Goal: Task Accomplishment & Management: Manage account settings

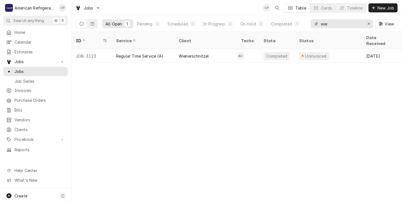
click at [329, 23] on input "wie" at bounding box center [342, 23] width 42 height 9
type input "w"
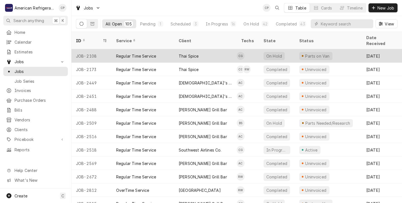
click at [220, 49] on div "Thai Spice" at bounding box center [205, 55] width 63 height 13
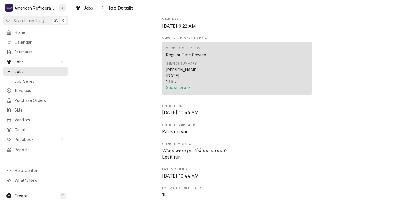
scroll to position [173, 0]
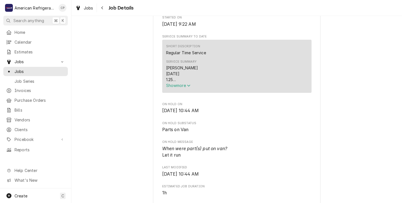
click at [183, 88] on span "Show more" at bounding box center [178, 85] width 25 height 5
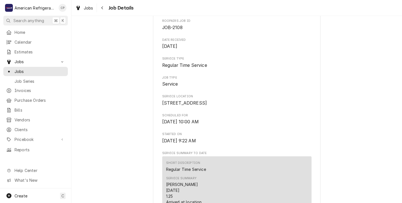
scroll to position [0, 0]
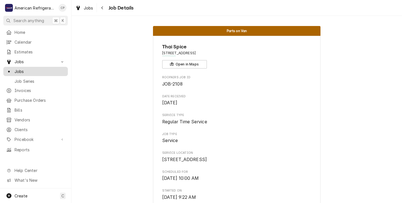
click at [24, 69] on span "Jobs" at bounding box center [40, 71] width 51 height 6
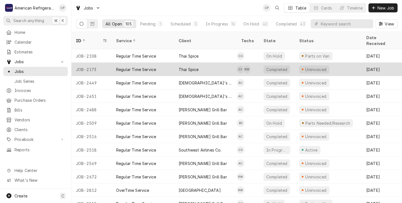
click at [220, 63] on div "Thai Spice" at bounding box center [205, 69] width 63 height 13
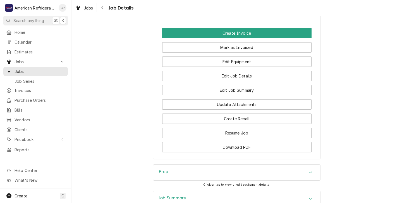
scroll to position [327, 0]
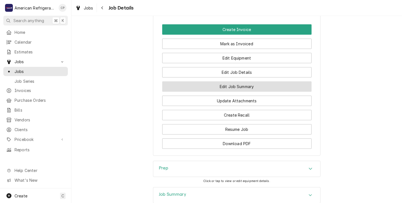
click at [213, 92] on button "Edit Job Summary" at bounding box center [236, 86] width 149 height 10
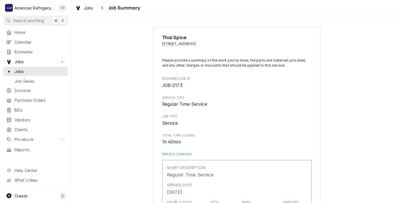
type textarea "x"
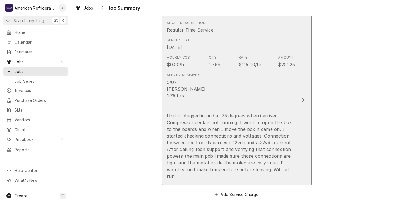
scroll to position [144, 0]
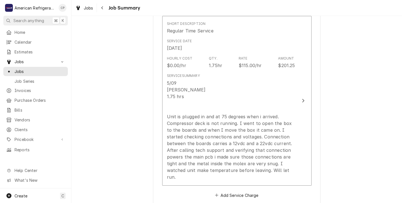
click at [138, 111] on div "Thai Spice 7441 Paseo Del Norte NE, Albuquerque, NM 87113 Please provide a summ…" at bounding box center [237, 157] width 331 height 559
click at [21, 69] on span "Jobs" at bounding box center [40, 71] width 51 height 6
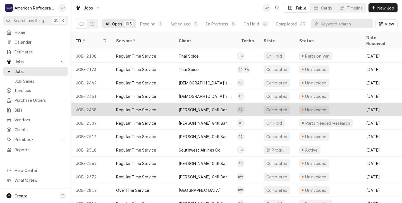
click at [224, 104] on div "Applebee's Grill Bar" at bounding box center [205, 109] width 63 height 13
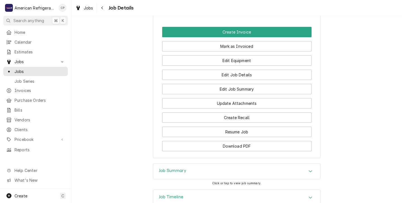
scroll to position [440, 0]
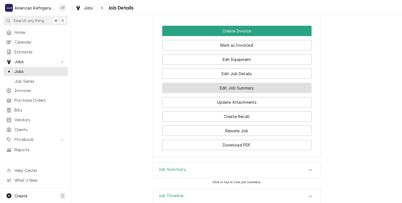
click at [225, 93] on button "Edit Job Summary" at bounding box center [236, 88] width 149 height 10
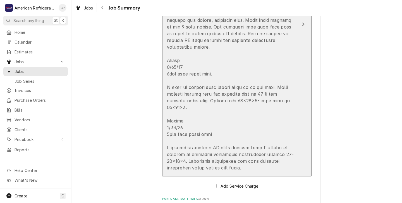
scroll to position [289, 0]
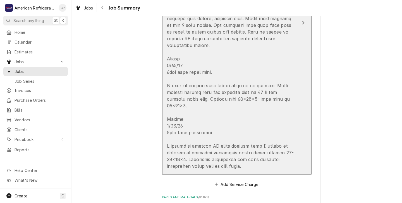
click at [295, 92] on div "Update Line Item" at bounding box center [231, 52] width 128 height 235
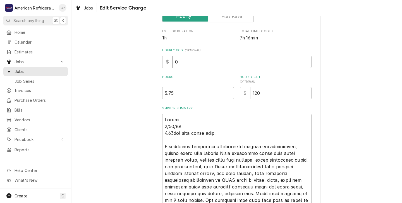
scroll to position [110, 0]
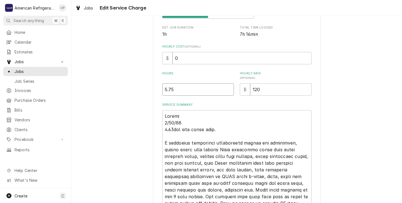
click at [177, 90] on input "5.75" at bounding box center [198, 89] width 72 height 12
type textarea "x"
type input "5.7"
type textarea "x"
type input "5"
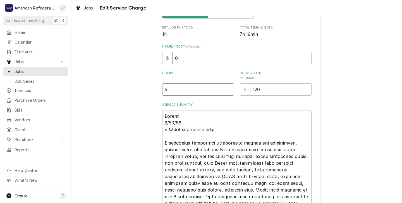
type textarea "x"
type textarea "Alvaro 7/24/25 4.75hrs with drive time. I performed preventive maintenance insi…"
type textarea "x"
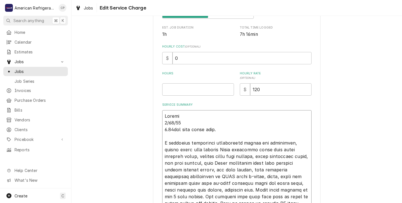
type textarea "Alvaro 7/24/25 4.75hrs with drive time I performed preventive maintenance insid…"
type textarea "x"
type textarea "Alvaro 7/24/25 4.75hrs with drive tim I performed preventive maintenance inside…"
type textarea "x"
type textarea "Alvaro 7/24/25 4.75hrs with drive ti I performed preventive maintenance inside …"
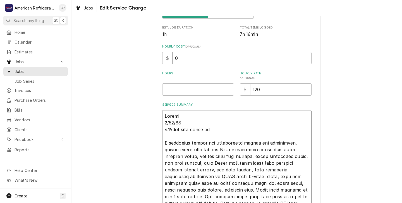
type textarea "x"
type textarea "Alvaro 7/24/25 4.75hrs with drive t I performed preventive maintenance inside t…"
type textarea "x"
type textarea "Alvaro 7/24/25 4.75hrs with drive I performed preventive maintenance inside the…"
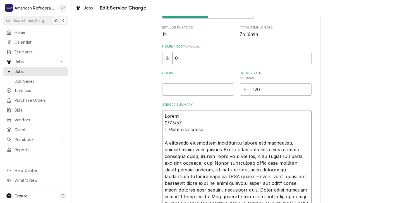
type textarea "x"
type textarea "Alvaro 7/24/25 4.75hrs with drive I performed preventive maintenance inside the…"
type textarea "x"
type textarea "Alvaro 7/24/25 4.75hrs with driv I performed preventive maintenance inside the …"
type textarea "x"
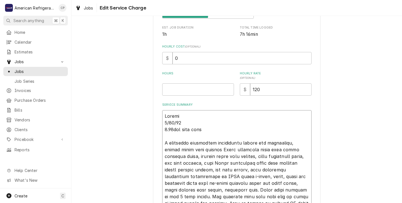
type textarea "Alvaro 7/24/25 4.75hrs with dri I performed preventive maintenance inside the r…"
type textarea "x"
type textarea "Alvaro 7/24/25 4.75hrs with dr I performed preventive maintenance inside the re…"
type textarea "x"
type textarea "Alvaro 7/24/25 4.75hrs with d I performed preventive maintenance inside the res…"
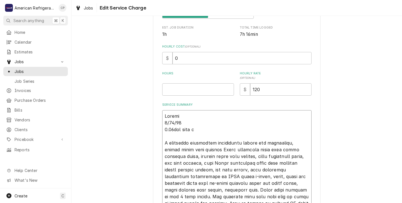
type textarea "x"
type textarea "Alvaro 7/24/25 4.75hrs with I performed preventive maintenance inside the resta…"
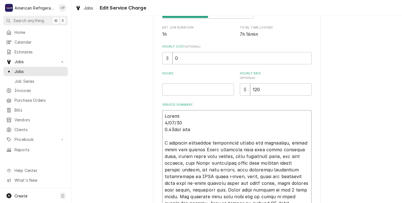
type textarea "x"
type textarea "Alvaro 7/24/25 4.75hrs with I performed preventive maintenance inside the resta…"
type textarea "x"
type textarea "Alvaro 7/24/25 4.75hrs wit I performed preventive maintenance inside the restau…"
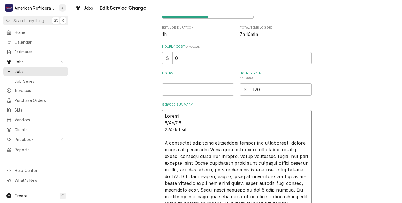
type textarea "x"
type textarea "Alvaro 7/24/25 4.75hrs wi I performed preventive maintenance inside the restaur…"
type textarea "x"
type textarea "Alvaro 7/24/25 4.75hrs w I performed preventive maintenance inside the restaura…"
type textarea "x"
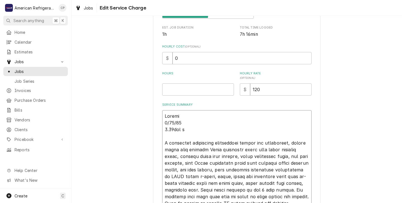
type textarea "Alvaro 7/24/25 4.75hrs I performed preventive maintenance inside the restaurant…"
type textarea "x"
type textarea "Alvaro 7/24/25 4.75hrs I performed preventive maintenance inside the restaurant…"
type textarea "x"
type textarea "Alvaro 7/24/25 4.75hr I performed preventive maintenance inside the restaurant,…"
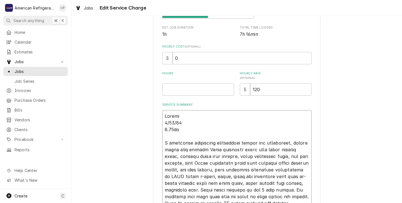
type textarea "x"
type textarea "Alvaro 7/24/25 4.75h I performed preventive maintenance inside the restaurant, …"
type textarea "x"
type textarea "Alvaro 7/24/25 4.75 I performed preventive maintenance inside the restaurant, r…"
type textarea "x"
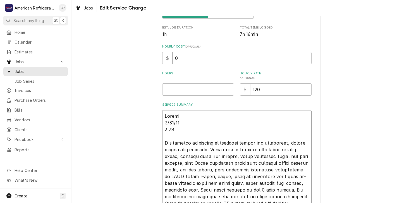
type textarea "Alvaro 7/24/25 4.7 I performed preventive maintenance inside the restaurant, re…"
type textarea "x"
type textarea "Alvaro 7/24/25 4. I performed preventive maintenance inside the restaurant, rem…"
type textarea "x"
type textarea "Alvaro 7/24/25 4 I performed preventive maintenance inside the restaurant, remo…"
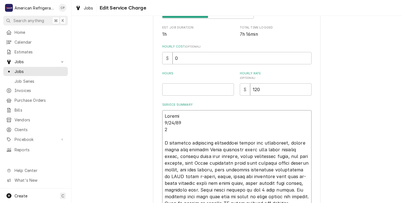
type textarea "x"
type textarea "Alvaro 7/24/25 I performed preventive maintenance inside the restaurant, remove…"
type textarea "x"
type textarea "Alvaro 7/24/25 I performed preventive maintenance inside the restaurant, remove…"
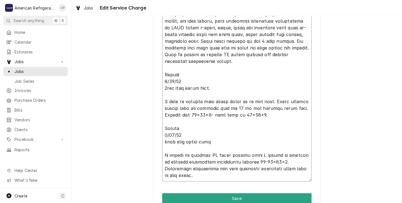
scroll to position [251, 0]
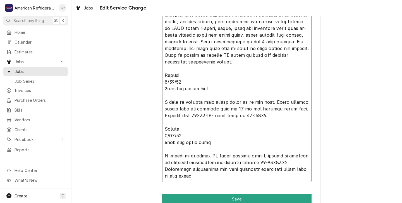
click at [267, 117] on textarea "Service Summary" at bounding box center [236, 75] width 149 height 213
type textarea "x"
type textarea "Alvaro 7/24/25 I performed preventive maintenance inside the restaurant, remove…"
type textarea "x"
type textarea "Alvaro 7/24/25 I performed preventive maintenance inside the restaurant, remove…"
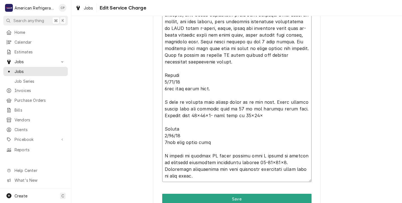
type textarea "x"
type textarea "Alvaro 7/24/25 I performed preventive maintenance inside the restaurant, remove…"
type textarea "x"
type textarea "Alvaro 7/24/25 I performed preventive maintenance inside the restaurant, remove…"
type textarea "x"
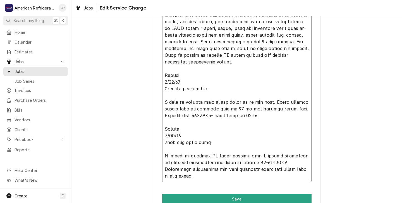
type textarea "Alvaro 7/24/25 I performed preventive maintenance inside the restaurant, remove…"
type textarea "x"
type textarea "Alvaro 7/24/25 I performed preventive maintenance inside the restaurant, remove…"
type textarea "x"
type textarea "Alvaro 7/24/25 I performed preventive maintenance inside the restaurant, remove…"
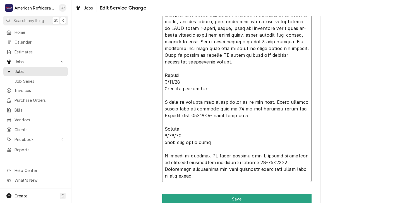
type textarea "x"
type textarea "Alvaro 7/24/25 I performed preventive maintenance inside the restaurant, remove…"
type textarea "x"
type textarea "Alvaro 7/24/25 I performed preventive maintenance inside the restaurant, remove…"
type textarea "x"
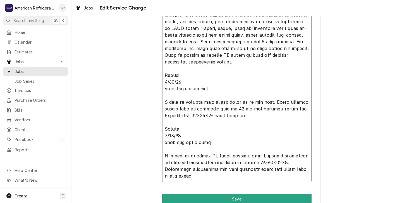
type textarea "Alvaro 7/24/25 I performed preventive maintenance inside the restaurant, remove…"
type textarea "x"
type textarea "Alvaro 7/24/25 I performed preventive maintenance inside the restaurant, remove…"
type textarea "x"
type textarea "Alvaro 7/24/25 I performed preventive maintenance inside the restaurant, remove…"
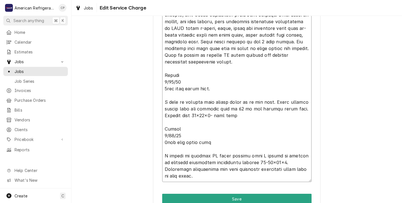
type textarea "x"
type textarea "Alvaro 7/24/25 I performed preventive maintenance inside the restaurant, remove…"
type textarea "x"
type textarea "Alvaro 7/24/25 I performed preventive maintenance inside the restaurant, remove…"
type textarea "x"
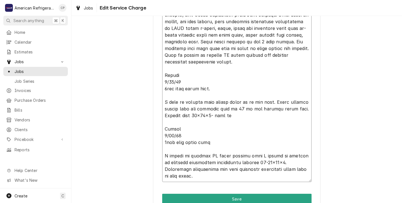
type textarea "Alvaro 7/24/25 I performed preventive maintenance inside the restaurant, remove…"
type textarea "x"
type textarea "Alvaro 7/24/25 I performed preventive maintenance inside the restaurant, remove…"
type textarea "x"
type textarea "Alvaro 7/24/25 I performed preventive maintenance inside the restaurant, remove…"
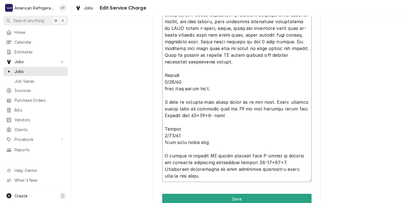
type textarea "x"
type textarea "Alvaro 7/24/25 I performed preventive maintenance inside the restaurant, remove…"
type textarea "x"
type textarea "Alvaro 7/24/25 I performed preventive maintenance inside the restaurant, remove…"
type textarea "x"
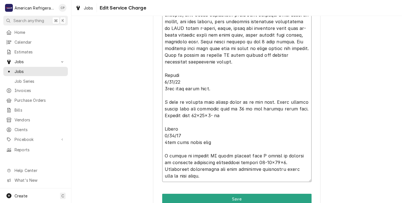
type textarea "Alvaro 7/24/25 I performed preventive maintenance inside the restaurant, remove…"
type textarea "x"
type textarea "Alvaro 7/24/25 I performed preventive maintenance inside the restaurant, remove…"
type textarea "x"
type textarea "Alvaro 7/24/25 I performed preventive maintenance inside the restaurant, remove…"
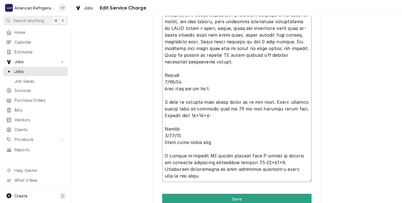
type textarea "x"
type textarea "Alvaro 7/24/25 I performed preventive maintenance inside the restaurant, remove…"
type textarea "x"
type textarea "Alvaro 7/24/25 I performed preventive maintenance inside the restaurant, remove…"
type textarea "x"
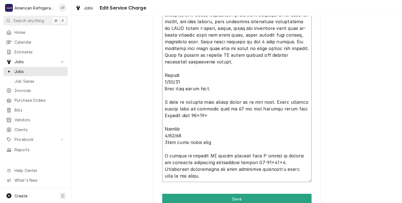
type textarea "Alvaro 7/24/25 I performed preventive maintenance inside the restaurant, remove…"
type textarea "x"
type textarea "Alvaro 7/24/25 I performed preventive maintenance inside the restaurant, remove…"
type textarea "x"
type textarea "Alvaro 7/24/25 I performed preventive maintenance inside the restaurant, remove…"
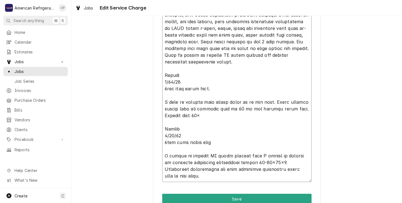
type textarea "x"
type textarea "Alvaro 7/24/25 I performed preventive maintenance inside the restaurant, remove…"
type textarea "x"
type textarea "Alvaro 7/24/25 I performed preventive maintenance inside the restaurant, remove…"
type textarea "x"
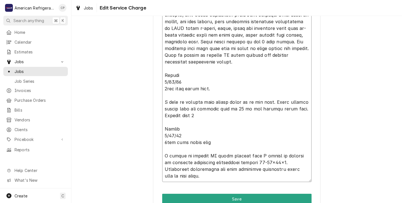
type textarea "Alvaro 7/24/25 I performed preventive maintenance inside the restaurant, remove…"
type textarea "x"
type textarea "Alvaro 7/24/25 I performed preventive maintenance inside the restaurant, remove…"
type textarea "x"
type textarea "Alvaro 7/24/25 I performed preventive maintenance inside the restaurant, remove…"
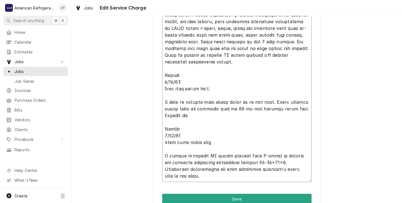
type textarea "x"
type textarea "Alvaro 7/24/25 I performed preventive maintenance inside the restaurant, remove…"
type textarea "x"
type textarea "Alvaro 7/24/25 I performed preventive maintenance inside the restaurant, remove…"
type textarea "x"
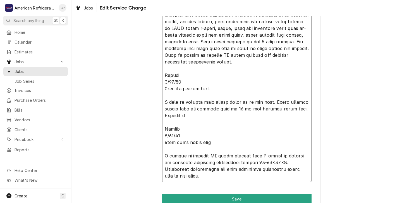
type textarea "Alvaro 7/24/25 I performed preventive maintenance inside the restaurant, remove…"
type textarea "x"
type textarea "Alvaro 7/24/25 I performed preventive maintenance inside the restaurant, remove…"
type textarea "x"
type textarea "Alvaro 7/24/25 I performed preventive maintenance inside the restaurant, remove…"
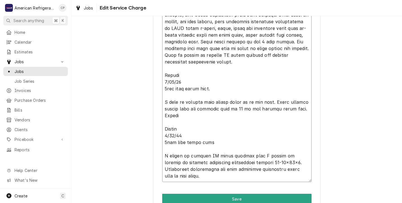
type textarea "x"
type textarea "Alvaro 7/24/25 I performed preventive maintenance inside the restaurant, remove…"
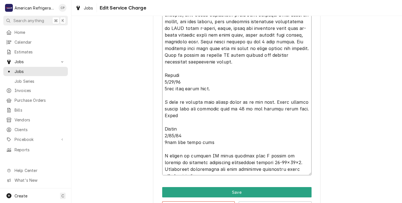
type textarea "x"
type textarea "Alvaro 7/24/25 I performed preventive maintenance inside the restaurant, remove…"
type textarea "x"
type textarea "Alvaro 7/24/25 I performed preventive maintenance inside the restaurant, remove…"
type textarea "x"
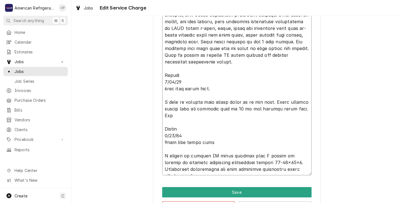
type textarea "Alvaro 7/24/25 I performed preventive maintenance inside the restaurant, remove…"
type textarea "x"
type textarea "Alvaro 7/24/25 I performed preventive maintenance inside the restaurant, remove…"
type textarea "x"
type textarea "Alvaro 7/24/25 I performed preventive maintenance inside the restaurant, remove…"
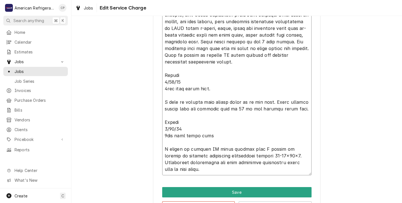
type textarea "x"
type textarea "Alvaro 7/24/25 I performed preventive maintenance inside the restaurant, remove…"
type textarea "x"
type textarea "Alvaro 7/24/25 I performed preventive maintenance inside the restaurant, remove…"
type textarea "x"
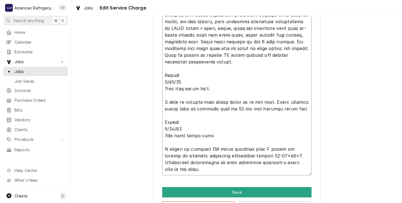
type textarea "Alvaro 7/24/25 I performed preventive maintenance inside the restaurant, remove…"
type textarea "x"
type textarea "Alvaro 7/24/25 I performed preventive maintenance inside the restaurant, remove…"
type textarea "x"
type textarea "Alvaro 7/24/25 I performed preventive maintenance inside the restaurant, remove…"
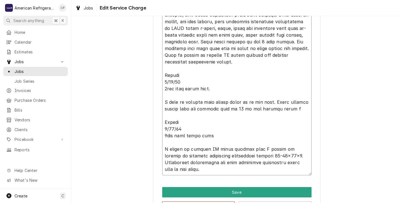
type textarea "x"
type textarea "Alvaro 7/24/25 I performed preventive maintenance inside the restaurant, remove…"
type textarea "x"
type textarea "Alvaro 7/24/25 I performed preventive maintenance inside the restaurant, remove…"
type textarea "x"
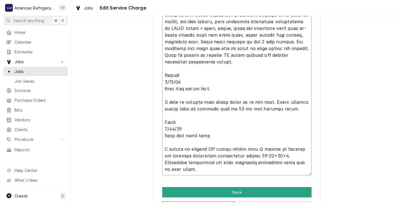
type textarea "Alvaro 7/24/25 I performed preventive maintenance inside the restaurant, remove…"
type textarea "x"
type textarea "Alvaro 7/24/25 I performed preventive maintenance inside the restaurant, remove…"
type textarea "x"
type textarea "Alvaro 7/24/25 I performed preventive maintenance inside the restaurant, remove…"
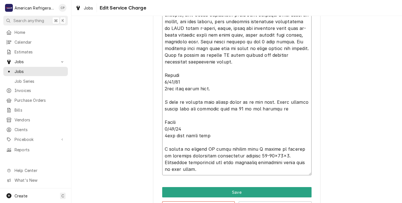
type textarea "x"
type textarea "Alvaro 7/24/25 I performed preventive maintenance inside the restaurant, remove…"
type textarea "x"
type textarea "Alvaro 7/24/25 I performed preventive maintenance inside the restaurant, remove…"
type textarea "x"
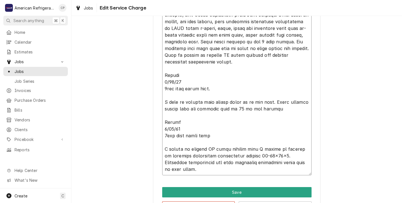
type textarea "Alvaro 7/24/25 I performed preventive maintenance inside the restaurant, remove…"
type textarea "x"
type textarea "Alvaro 7/24/25 I performed preventive maintenance inside the restaurant, remove…"
type textarea "x"
type textarea "Alvaro 7/24/25 I performed preventive maintenance inside the restaurant, remove…"
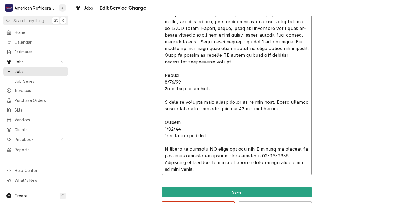
type textarea "x"
type textarea "Alvaro 7/24/25 I performed preventive maintenance inside the restaurant, remove…"
type textarea "x"
type textarea "Alvaro 7/24/25 I performed preventive maintenance inside the restaurant, remove…"
type textarea "x"
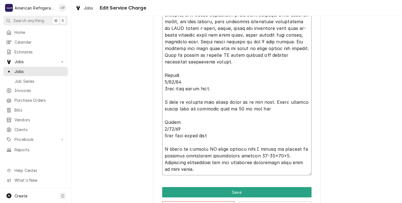
type textarea "Alvaro 7/24/25 I performed preventive maintenance inside the restaurant, remove…"
type textarea "x"
type textarea "Alvaro 7/24/25 I performed preventive maintenance inside the restaurant, remove…"
type textarea "x"
type textarea "Alvaro 7/24/25 I performed preventive maintenance inside the restaurant, remove…"
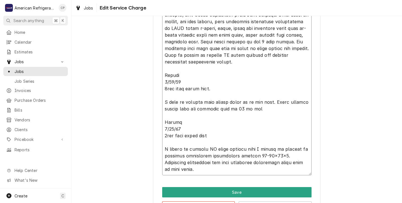
type textarea "x"
type textarea "Alvaro 7/24/25 I performed preventive maintenance inside the restaurant, remove…"
type textarea "x"
type textarea "Alvaro 7/24/25 I performed preventive maintenance inside the restaurant, remove…"
type textarea "x"
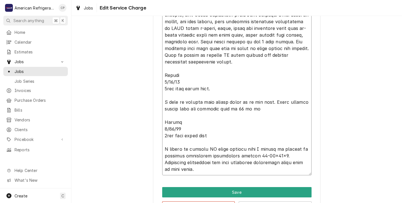
type textarea "Alvaro 7/24/25 I performed preventive maintenance inside the restaurant, remove…"
type textarea "x"
type textarea "Alvaro 7/24/25 I performed preventive maintenance inside the restaurant, remove…"
type textarea "x"
type textarea "Alvaro 7/24/25 I performed preventive maintenance inside the restaurant, remove…"
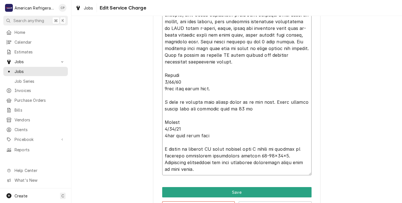
type textarea "x"
type textarea "Alvaro 7/24/25 I performed preventive maintenance inside the restaurant, remove…"
type textarea "x"
type textarea "Alvaro 7/24/25 I performed preventive maintenance inside the restaurant, remove…"
type textarea "x"
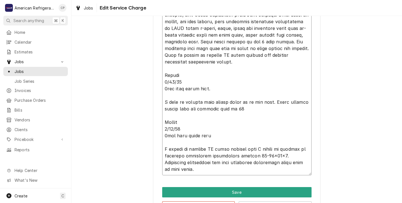
type textarea "Alvaro 7/24/25 I performed preventive maintenance inside the restaurant, remove…"
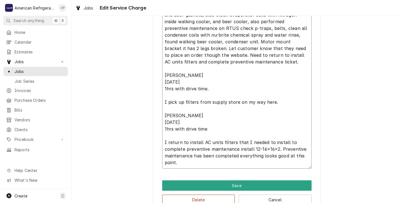
click at [177, 163] on textarea "Alvaro 7/24/25 I performed preventive maintenance inside the restaurant, remove…" at bounding box center [236, 69] width 149 height 200
click at [275, 103] on textarea "Alvaro 7/24/25 I performed preventive maintenance inside the restaurant, remove…" at bounding box center [236, 69] width 149 height 200
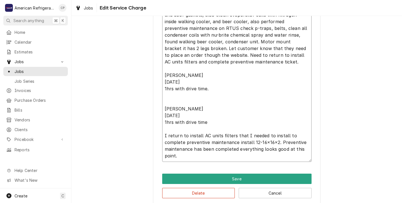
click at [209, 90] on textarea "Alvaro 7/24/25 I performed preventive maintenance inside the restaurant, remove…" at bounding box center [236, 65] width 149 height 193
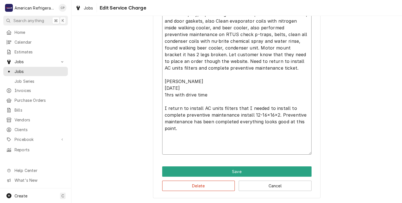
scroll to position [246, 0]
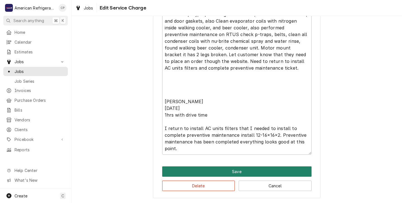
click at [209, 169] on button "Save" at bounding box center [236, 171] width 149 height 10
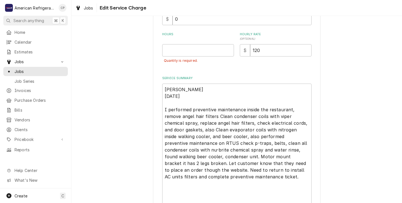
scroll to position [145, 0]
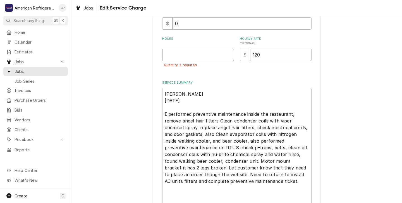
click at [165, 56] on input "Hours" at bounding box center [198, 55] width 72 height 12
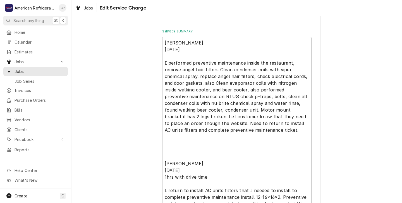
scroll to position [259, 0]
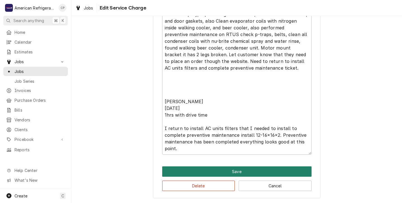
click at [234, 168] on button "Save" at bounding box center [236, 171] width 149 height 10
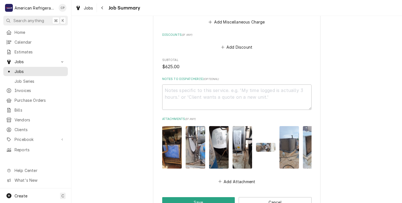
scroll to position [535, 0]
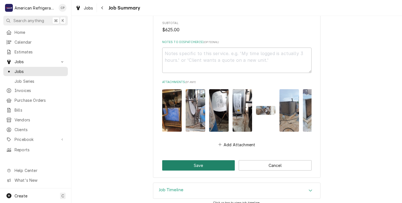
click at [196, 160] on button "Save" at bounding box center [198, 165] width 73 height 10
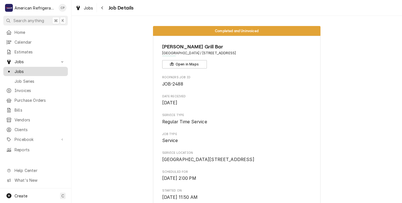
click at [18, 70] on span "Jobs" at bounding box center [40, 71] width 51 height 6
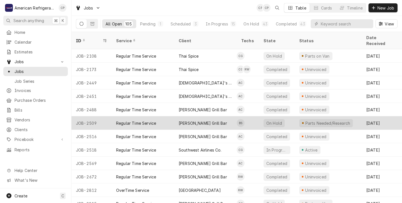
click at [165, 118] on div "Regular Time Service" at bounding box center [143, 122] width 63 height 13
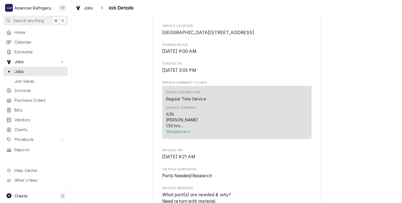
scroll to position [135, 0]
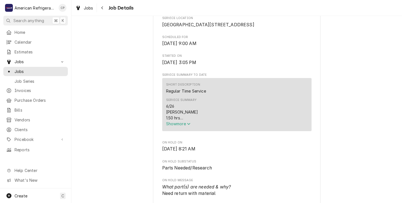
click at [186, 126] on span "Show more" at bounding box center [178, 123] width 25 height 5
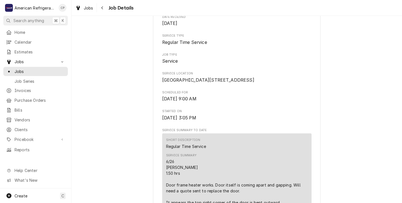
scroll to position [81, 0]
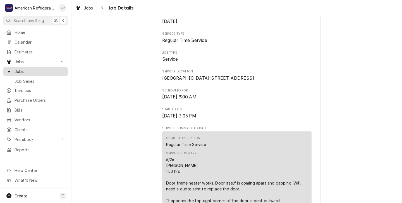
click at [18, 71] on span "Jobs" at bounding box center [40, 71] width 51 height 6
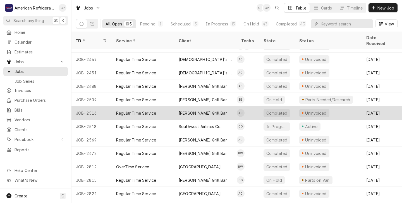
scroll to position [26, 0]
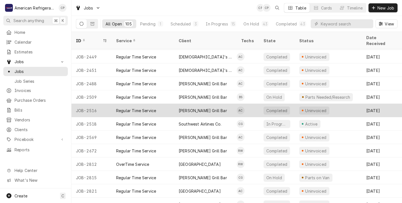
click at [191, 108] on div "[PERSON_NAME] Grill Bar" at bounding box center [203, 111] width 48 height 6
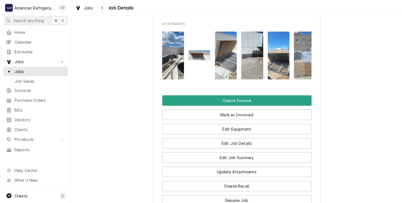
scroll to position [390, 0]
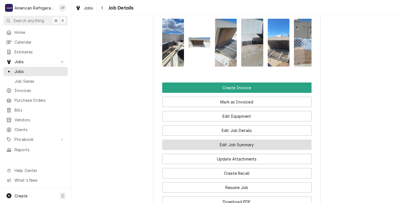
click at [210, 150] on button "Edit Job Summary" at bounding box center [236, 144] width 149 height 10
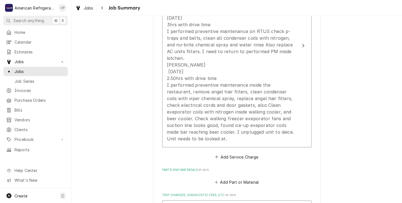
scroll to position [213, 0]
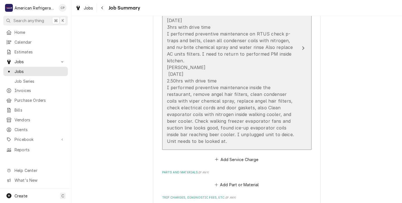
click at [189, 141] on div "[PERSON_NAME] [DATE] 3hrs with drive time I performed preventive maintenance on…" at bounding box center [231, 77] width 128 height 134
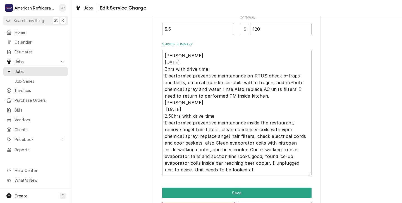
scroll to position [192, 0]
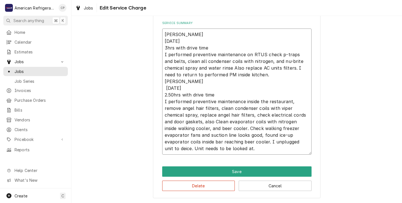
click at [188, 148] on textarea "[PERSON_NAME] [DATE] 3hrs with drive time I performed preventive maintenance on…" at bounding box center [236, 91] width 149 height 126
type textarea "x"
type textarea "[PERSON_NAME] [DATE] 3hrs with drive time I performed preventive maintenance on…"
type textarea "x"
type textarea "[PERSON_NAME] [DATE] 3hrs with drive time I performed preventive maintenance on…"
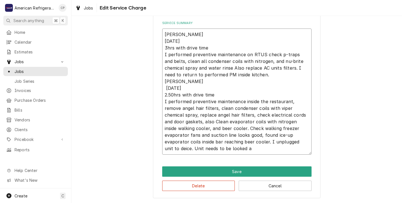
type textarea "x"
type textarea "[PERSON_NAME] [DATE] 3hrs with drive time I performed preventive maintenance on…"
type textarea "x"
type textarea "[PERSON_NAME] [DATE] 3hrs with drive time I performed preventive maintenance on…"
type textarea "x"
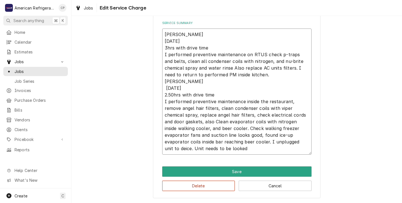
type textarea "[PERSON_NAME] [DATE] 3hrs with drive time I performed preventive maintenance on…"
type textarea "x"
type textarea "[PERSON_NAME] [DATE] 3hrs with drive time I performed preventive maintenance on…"
type textarea "x"
type textarea "[PERSON_NAME] [DATE] 3hrs with drive time I performed preventive maintenance on…"
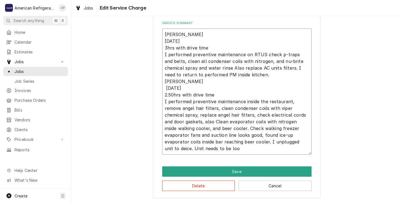
type textarea "x"
type textarea "[PERSON_NAME] [DATE] 3hrs with drive time I performed preventive maintenance on…"
type textarea "x"
type textarea "[PERSON_NAME] [DATE] 3hrs with drive time I performed preventive maintenance on…"
type textarea "x"
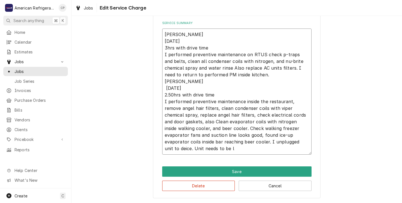
type textarea "[PERSON_NAME] [DATE] 3hrs with drive time I performed preventive maintenance on…"
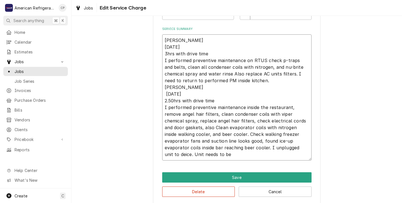
type textarea "x"
type textarea "Alvaro 6/26/25 3hrs with drive time I performed preventive maintenance on RTUS …"
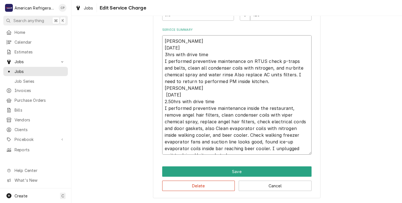
type textarea "x"
type textarea "Alvaro 6/26/25 3hrs with drive time I performed preventive maintenance on RTUS …"
type textarea "x"
type textarea "Alvaro 6/26/25 3hrs with drive time I performed preventive maintenance on RTUS …"
type textarea "x"
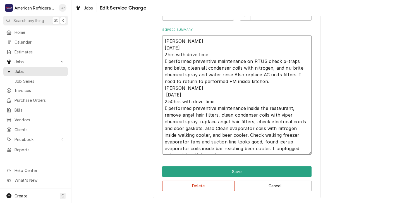
type textarea "Alvaro 6/26/25 3hrs with drive time I performed preventive maintenance on RTUS …"
type textarea "x"
type textarea "Alvaro 6/26/25 3hrs with drive time I performed preventive maintenance on RTUS …"
type textarea "x"
type textarea "Alvaro 6/26/25 3hrs with drive time I performed preventive maintenance on RTUS …"
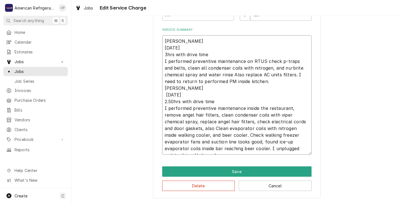
type textarea "x"
type textarea "Alvaro 6/26/25 3hrs with drive time I performed preventive maintenance on RTUS …"
type textarea "x"
type textarea "Alvaro 6/26/25 3hrs with drive time I performed preventive maintenance on RTUS …"
type textarea "x"
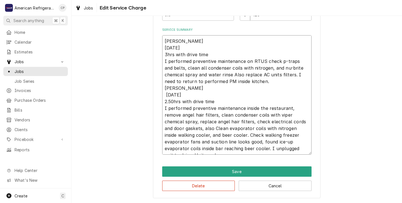
type textarea "Alvaro 6/26/25 3hrs with drive time I performed preventive maintenance on RTUS …"
type textarea "x"
type textarea "Alvaro 6/26/25 3hrs with drive time I performed preventive maintenance on RTUS …"
type textarea "x"
type textarea "Alvaro 6/26/25 3hrs with drive time I performed preventive maintenance on RTUS …"
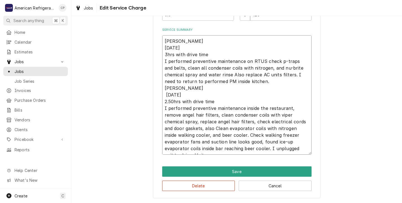
type textarea "x"
type textarea "Alvaro 6/26/25 3hrs with drive time I performed preventive maintenance on RTUS …"
type textarea "x"
type textarea "Alvaro 6/26/25 3hrs with drive time I performed preventive maintenance on RTUS …"
type textarea "x"
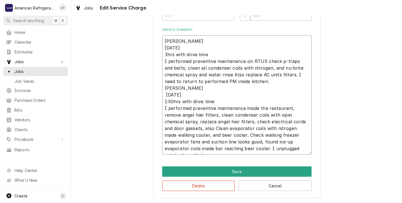
type textarea "Alvaro 6/26/25 3hrs with drive time I performed preventive maintenance on RTUS …"
type textarea "x"
type textarea "Alvaro 6/26/25 3hrs with drive time I performed preventive maintenance on RTUS …"
type textarea "x"
type textarea "Alvaro 6/26/25 3hrs with drive time I performed preventive maintenance on RTUS …"
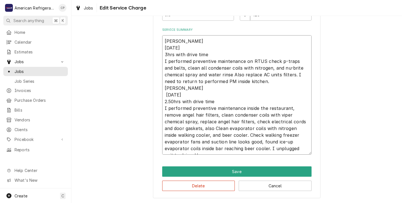
type textarea "x"
type textarea "Alvaro 6/26/25 3hrs with drive time I performed preventive maintenance on RTUS …"
type textarea "x"
type textarea "Alvaro 6/26/25 3hrs with drive time I performed preventive maintenance on RTUS …"
type textarea "x"
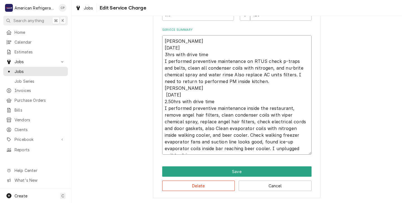
type textarea "Alvaro 6/26/25 3hrs with drive time I performed preventive maintenance on RTUS …"
type textarea "x"
type textarea "Alvaro 6/26/25 3hrs with drive time I performed preventive maintenance on RTUS …"
type textarea "x"
type textarea "Alvaro 6/26/25 3hrs with drive time I performed preventive maintenance on RTUS …"
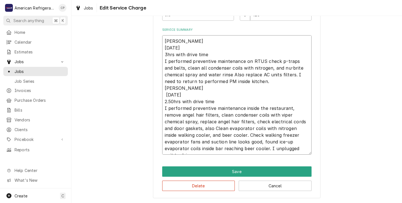
type textarea "x"
type textarea "Alvaro 6/26/25 3hrs with drive time I performed preventive maintenance on RTUS …"
type textarea "x"
type textarea "Alvaro 6/26/25 3hrs with drive time I performed preventive maintenance on RTUS …"
type textarea "x"
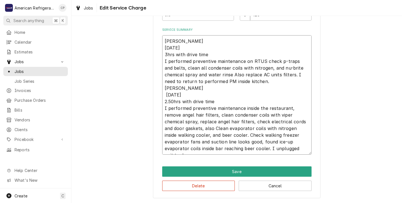
type textarea "Alvaro 6/26/25 3hrs with drive time I performed preventive maintenance on RTUS …"
type textarea "x"
type textarea "Alvaro 6/26/25 3hrs with drive time I performed preventive maintenance on RTUS …"
type textarea "x"
type textarea "Alvaro 6/26/25 3hrs with drive time I performed preventive maintenance on RTUS …"
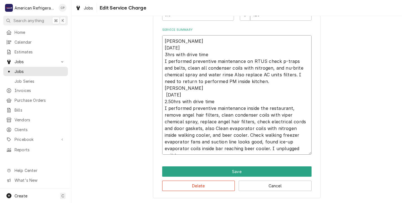
type textarea "x"
type textarea "Alvaro 6/26/25 3hrs with drive time I performed preventive maintenance on RTUS …"
type textarea "x"
type textarea "Alvaro 6/26/25 3hrs with drive time I performed preventive maintenance on RTUS …"
type textarea "x"
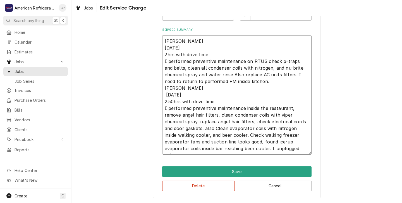
type textarea "Alvaro 6/26/25 3hrs with drive time I performed preventive maintenance on RTUS …"
type textarea "x"
type textarea "Alvaro 6/26/25 3hrs with drive time I performed preventive maintenance on RTUS …"
type textarea "x"
type textarea "Alvaro 6/26/25 3hrs with drive time I performed preventive maintenance on RTUS …"
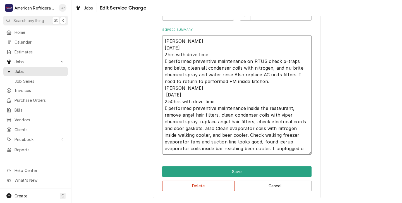
type textarea "x"
type textarea "Alvaro 6/26/25 3hrs with drive time I performed preventive maintenance on RTUS …"
type textarea "x"
type textarea "Alvaro 6/26/25 3hrs with drive time I performed preventive maintenance on RTUS …"
type textarea "x"
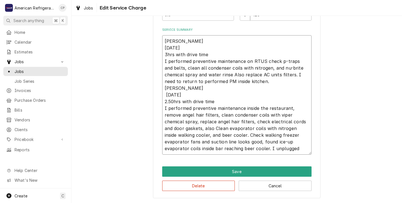
type textarea "Alvaro 6/26/25 3hrs with drive time I performed preventive maintenance on RTUS …"
type textarea "x"
type textarea "Alvaro 6/26/25 3hrs with drive time I performed preventive maintenance on RTUS …"
type textarea "x"
type textarea "Alvaro 6/26/25 3hrs with drive time I performed preventive maintenance on RTUS …"
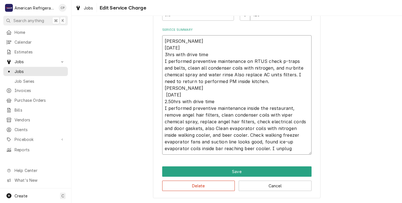
type textarea "x"
type textarea "Alvaro 6/26/25 3hrs with drive time I performed preventive maintenance on RTUS …"
type textarea "x"
type textarea "Alvaro 6/26/25 3hrs with drive time I performed preventive maintenance on RTUS …"
type textarea "x"
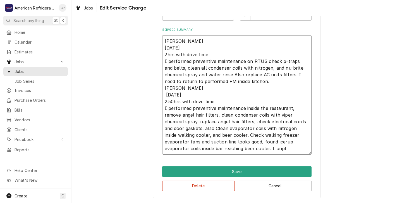
type textarea "Alvaro 6/26/25 3hrs with drive time I performed preventive maintenance on RTUS …"
type textarea "x"
type textarea "Alvaro 6/26/25 3hrs with drive time I performed preventive maintenance on RTUS …"
type textarea "x"
type textarea "Alvaro 6/26/25 3hrs with drive time I performed preventive maintenance on RTUS …"
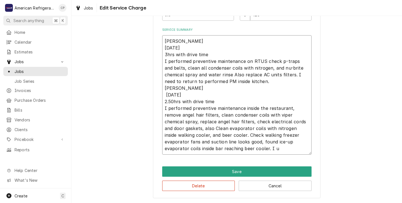
type textarea "x"
type textarea "Alvaro 6/26/25 3hrs with drive time I performed preventive maintenance on RTUS …"
type textarea "x"
type textarea "Alvaro 6/26/25 3hrs with drive time I performed preventive maintenance on RTUS …"
type textarea "x"
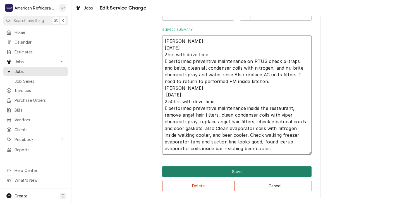
type textarea "Alvaro 6/26/25 3hrs with drive time I performed preventive maintenance on RTUS …"
click at [196, 172] on button "Save" at bounding box center [236, 171] width 149 height 10
type textarea "x"
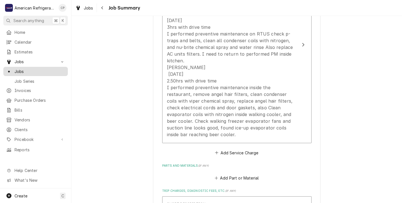
click at [18, 69] on span "Jobs" at bounding box center [40, 71] width 51 height 6
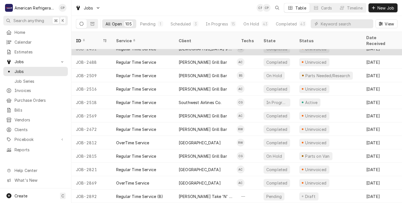
scroll to position [48, 0]
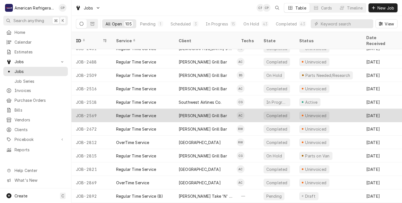
click at [167, 111] on div "Regular Time Service" at bounding box center [143, 115] width 63 height 13
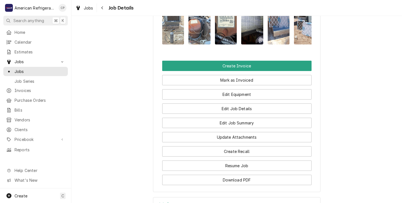
scroll to position [412, 0]
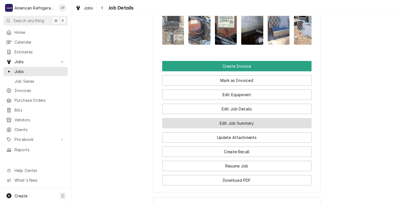
click at [216, 128] on button "Edit Job Summary" at bounding box center [236, 123] width 149 height 10
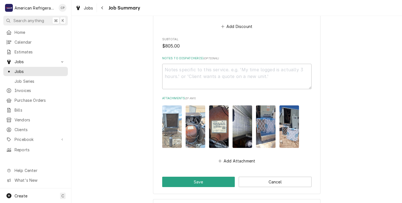
scroll to position [556, 0]
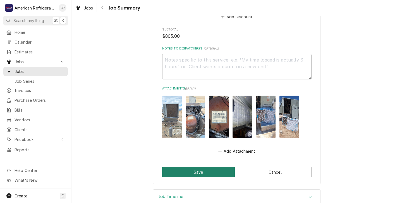
click at [198, 167] on button "Save" at bounding box center [198, 172] width 73 height 10
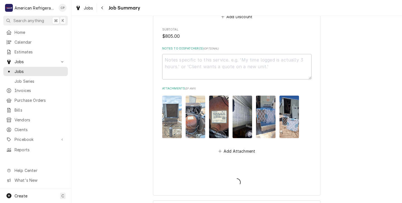
type textarea "x"
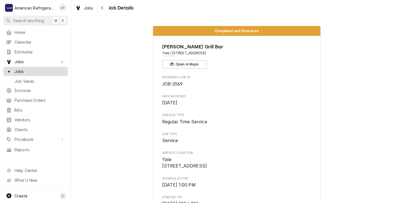
click at [17, 70] on span "Jobs" at bounding box center [40, 71] width 51 height 6
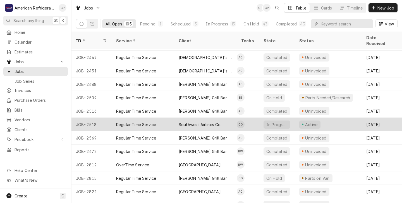
scroll to position [29, 0]
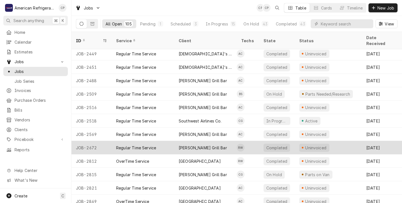
click at [162, 141] on div "Regular Time Service" at bounding box center [143, 147] width 63 height 13
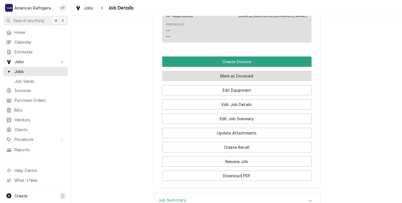
scroll to position [353, 0]
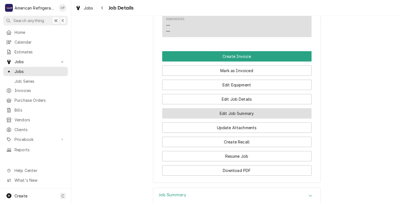
click at [213, 118] on button "Edit Job Summary" at bounding box center [236, 113] width 149 height 10
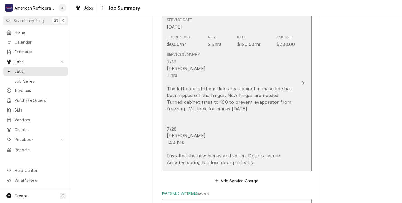
scroll to position [175, 0]
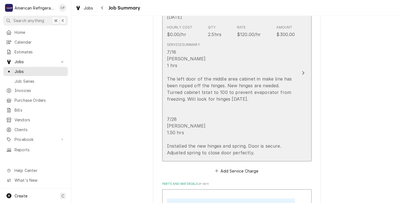
click at [225, 122] on div "7/18 Richard 1 hrs The left door of the middle area cabinet in make line has be…" at bounding box center [231, 102] width 128 height 107
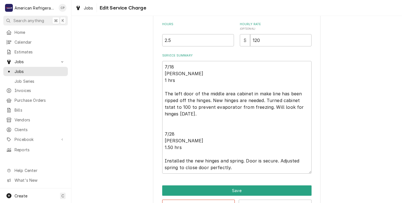
scroll to position [160, 0]
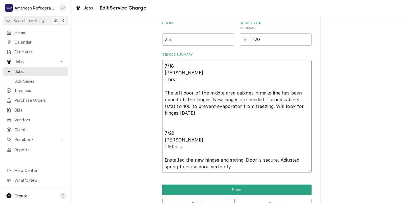
click at [176, 80] on textarea "7/18 Richard 1 hrs The left door of the middle area cabinet in make line has be…" at bounding box center [236, 116] width 149 height 113
type textarea "x"
type textarea "7/18 Richard 1 hr The left door of the middle area cabinet in make line has bee…"
type textarea "x"
type textarea "7/18 Richard 1 h The left door of the middle area cabinet in make line has been…"
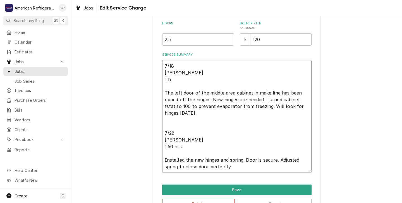
type textarea "x"
type textarea "7/18 Richard 1 The left door of the middle area cabinet in make line has been r…"
type textarea "x"
type textarea "7/18 Richard 1 The left door of the middle area cabinet in make line has been r…"
type textarea "x"
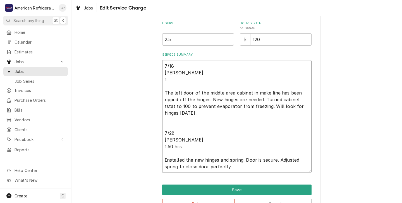
type textarea "7/18 Richard The left door of the middle area cabinet in make line has been rip…"
click at [184, 147] on textarea "7/18 Richard The left door of the middle area cabinet in make line has been rip…" at bounding box center [236, 116] width 149 height 113
type textarea "x"
type textarea "7/18 Richard The left door of the middle area cabinet in make line has been rip…"
type textarea "x"
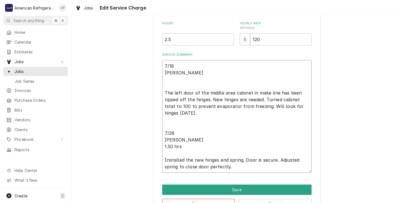
type textarea "7/18 Richard The left door of the middle area cabinet in make line has been rip…"
type textarea "x"
type textarea "7/18 Richard The left door of the middle area cabinet in make line has been rip…"
type textarea "x"
type textarea "7/18 Richard The left door of the middle area cabinet in make line has been rip…"
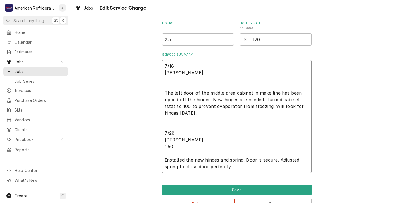
type textarea "x"
type textarea "7/18 Richard The left door of the middle area cabinet in make line has been rip…"
type textarea "x"
type textarea "7/18 Richard The left door of the middle area cabinet in make line has been rip…"
type textarea "x"
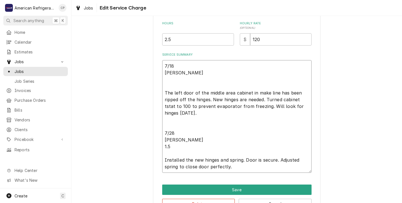
type textarea "7/18 Richard The left door of the middle area cabinet in make line has been rip…"
type textarea "x"
type textarea "7/18 Richard The left door of the middle area cabinet in make line has been rip…"
type textarea "x"
type textarea "7/18 Richard The left door of the middle area cabinet in make line has been rip…"
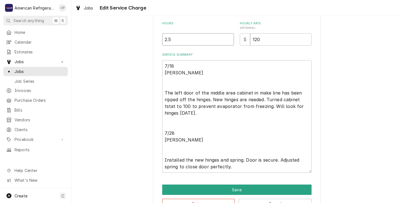
click at [174, 41] on input "2.5" at bounding box center [198, 39] width 72 height 12
type textarea "x"
type input "2"
type textarea "x"
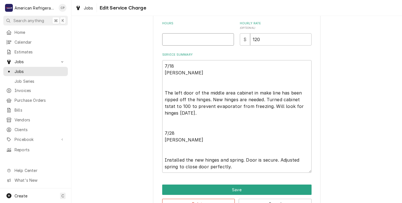
type input "3"
type textarea "x"
type input "3.5"
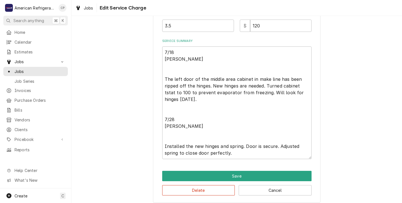
scroll to position [179, 0]
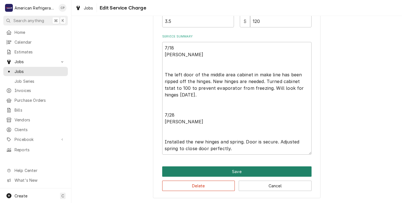
click at [217, 170] on button "Save" at bounding box center [236, 171] width 149 height 10
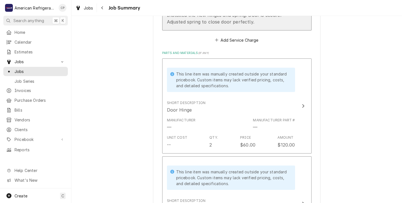
scroll to position [309, 0]
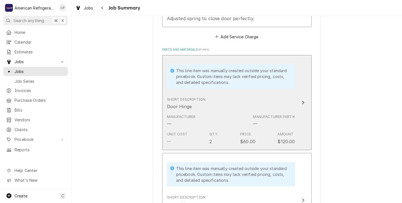
click at [212, 121] on div "Manufacturer — Manufacturer Part # —" at bounding box center [231, 120] width 128 height 17
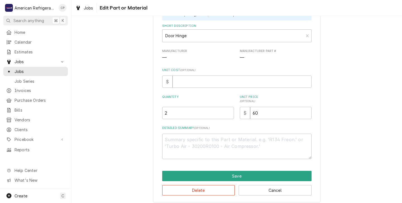
scroll to position [53, 0]
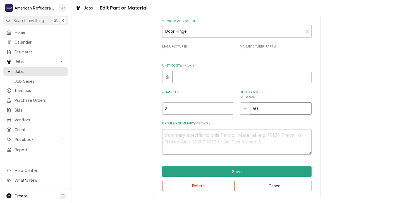
click at [260, 109] on input "60" at bounding box center [280, 108] width 61 height 12
type textarea "x"
type input "6"
type textarea "x"
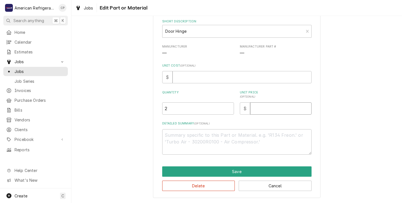
type input "7"
type textarea "x"
type input "74"
type textarea "x"
type input "74.8"
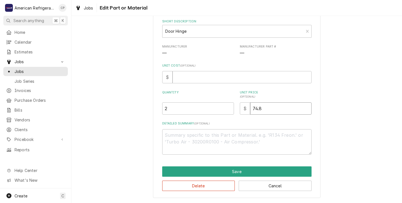
type textarea "x"
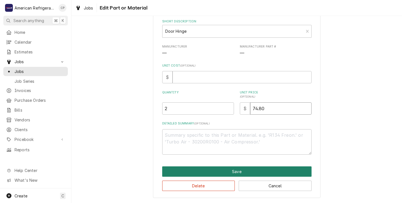
type input "74.80"
click at [224, 175] on button "Save" at bounding box center [236, 171] width 149 height 10
type textarea "x"
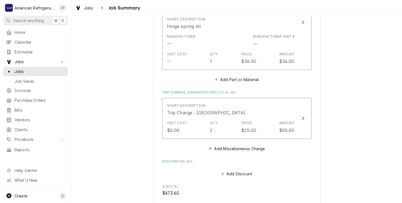
scroll to position [586, 0]
click at [231, 80] on button "Add Part or Material" at bounding box center [237, 78] width 46 height 8
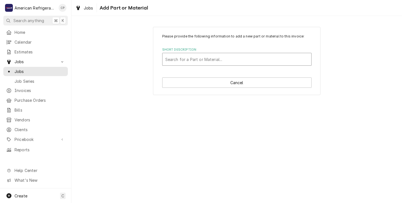
click at [170, 60] on div "Short Description" at bounding box center [236, 59] width 143 height 10
type input "freight"
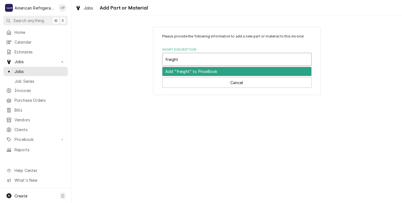
click at [179, 71] on div "Add "freight" to PriceBook" at bounding box center [237, 71] width 149 height 9
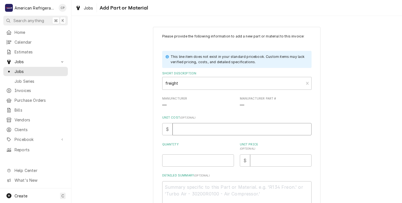
click at [179, 129] on input "Unit Cost ( optional )" at bounding box center [242, 129] width 139 height 12
type textarea "x"
type input "0"
click at [167, 161] on input "Quantity" at bounding box center [198, 160] width 72 height 12
type textarea "x"
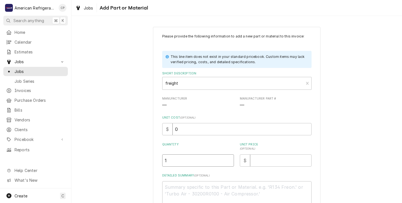
type input "1"
click at [255, 160] on input "Unit Price ( optional )" at bounding box center [280, 160] width 61 height 12
type textarea "x"
type input "3"
type textarea "x"
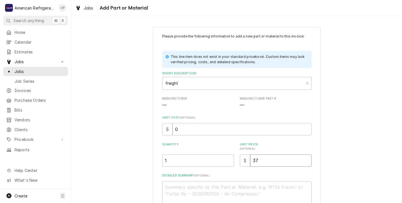
type input "37"
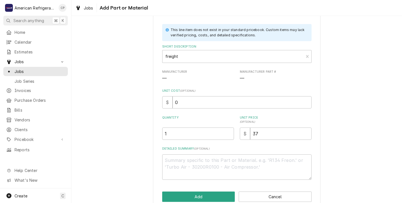
scroll to position [38, 0]
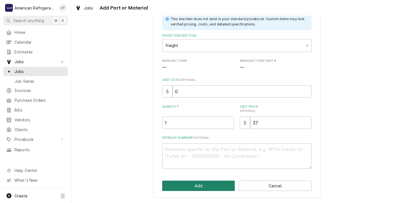
click at [196, 185] on button "Add" at bounding box center [198, 185] width 73 height 10
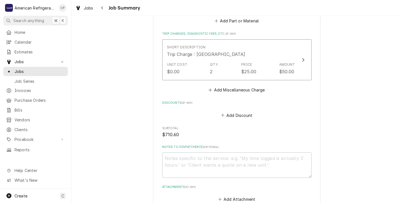
scroll to position [740, 0]
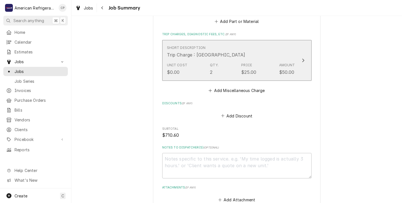
click at [196, 71] on div "Unit Cost $0.00 Qty. 2 Price $25.00 Amount $50.00" at bounding box center [231, 68] width 128 height 17
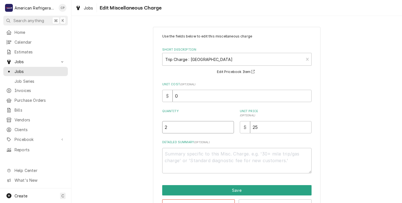
click at [170, 128] on input "2" at bounding box center [198, 127] width 72 height 12
type textarea "x"
type input "1"
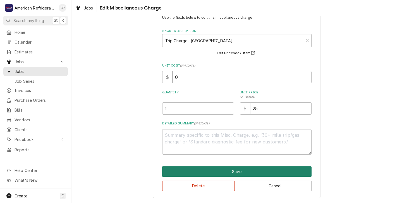
click at [196, 170] on button "Save" at bounding box center [236, 171] width 149 height 10
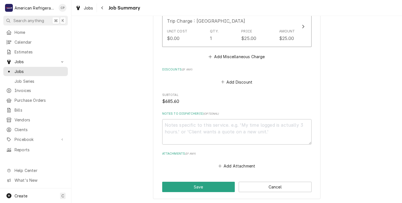
scroll to position [803, 0]
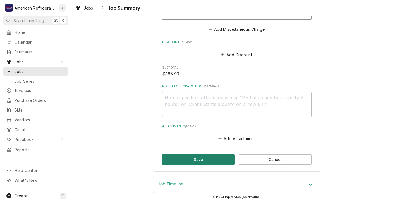
click at [196, 159] on button "Save" at bounding box center [198, 159] width 73 height 10
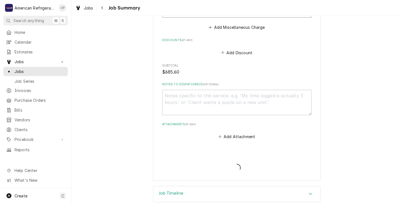
type textarea "x"
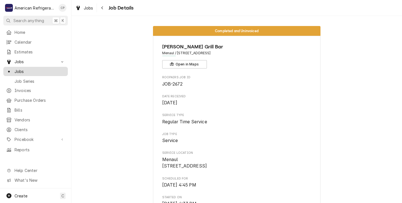
click at [19, 70] on span "Jobs" at bounding box center [40, 71] width 51 height 6
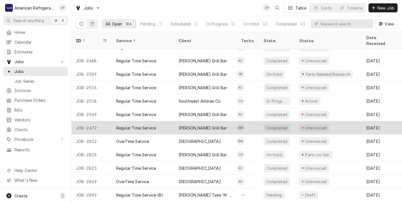
scroll to position [52, 0]
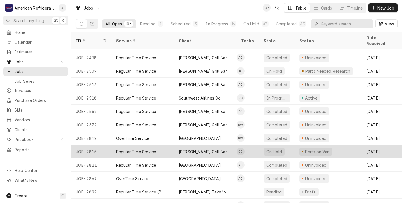
click at [166, 146] on div "Regular Time Service" at bounding box center [143, 151] width 63 height 13
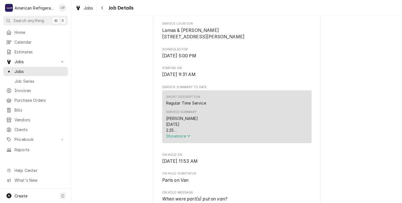
scroll to position [130, 0]
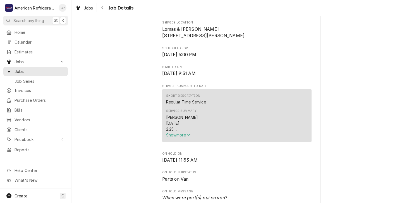
click at [180, 137] on span "Show more" at bounding box center [178, 134] width 25 height 5
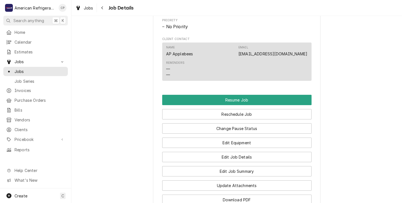
scroll to position [457, 0]
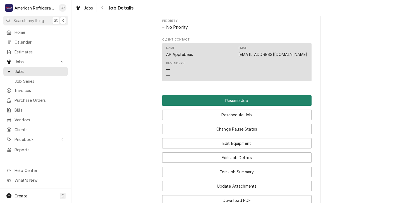
click at [213, 106] on button "Resume Job" at bounding box center [236, 100] width 149 height 10
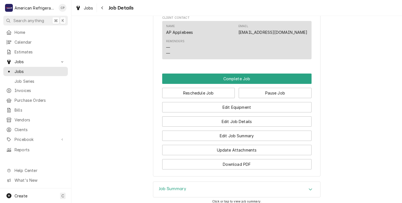
scroll to position [391, 0]
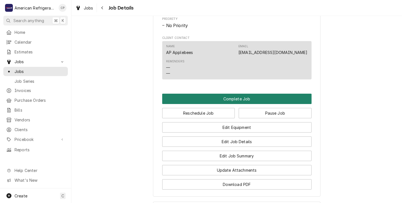
click at [209, 104] on button "Complete Job" at bounding box center [236, 99] width 149 height 10
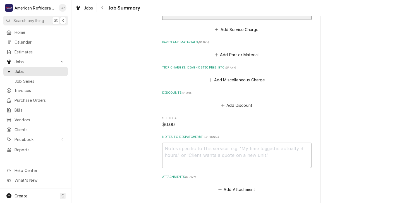
scroll to position [307, 0]
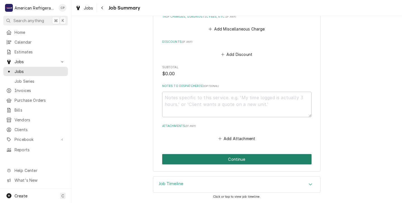
click at [203, 160] on button "Continue" at bounding box center [236, 159] width 149 height 10
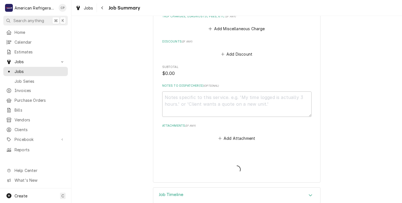
type textarea "x"
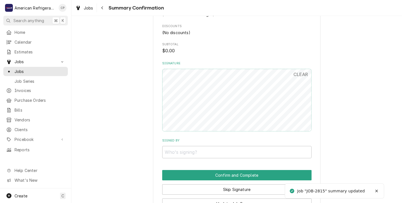
scroll to position [295, 0]
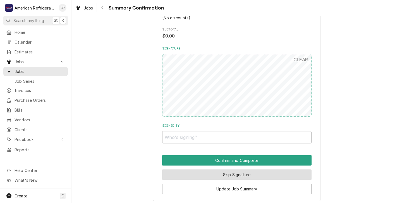
click at [212, 174] on button "Skip Signature" at bounding box center [236, 174] width 149 height 10
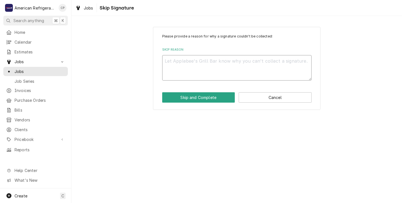
click at [167, 63] on textarea "Skip Reason" at bounding box center [236, 67] width 149 height 25
type textarea "x"
type textarea "N"
type textarea "x"
type textarea "N/"
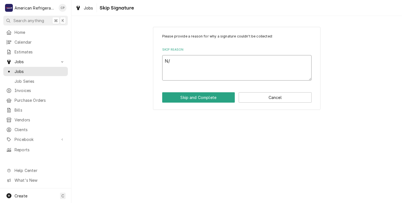
type textarea "x"
type textarea "N/A"
click at [187, 97] on button "Skip and Complete" at bounding box center [198, 97] width 73 height 10
type textarea "x"
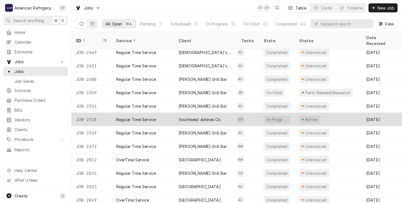
scroll to position [37, 0]
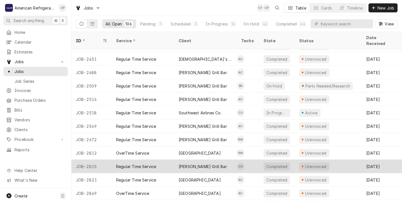
click at [168, 162] on div "Regular Time Service" at bounding box center [143, 166] width 63 height 13
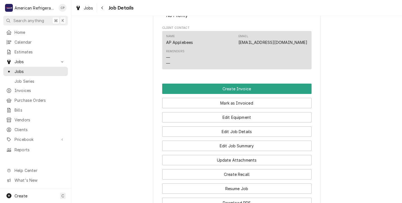
scroll to position [337, 0]
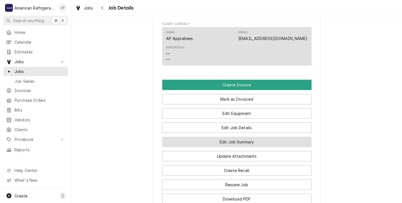
click at [211, 147] on button "Edit Job Summary" at bounding box center [236, 142] width 149 height 10
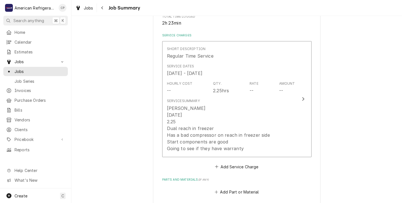
scroll to position [128, 0]
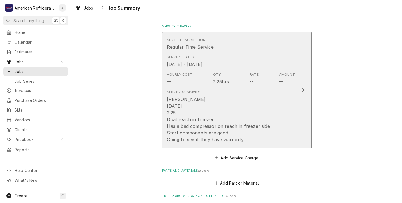
click at [241, 111] on div "Carlos 8/11/25 2.25 Dual reach in freezer Has a bad compressor on reach in free…" at bounding box center [219, 119] width 104 height 47
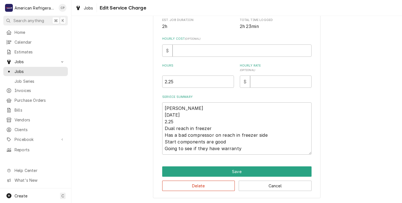
type textarea "x"
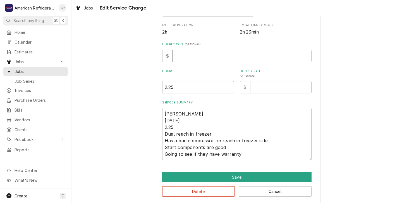
scroll to position [119, 0]
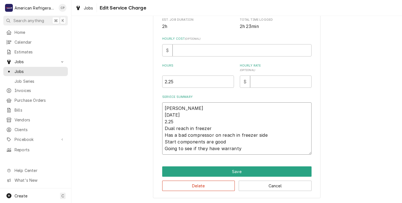
click at [277, 139] on textarea "Carlos 8/11/25 2.25 Dual reach in freezer Has a bad compressor on reach in free…" at bounding box center [236, 128] width 149 height 52
click at [20, 69] on span "Jobs" at bounding box center [40, 71] width 51 height 6
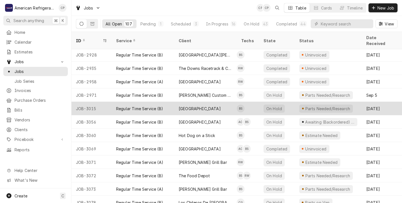
scroll to position [257, 0]
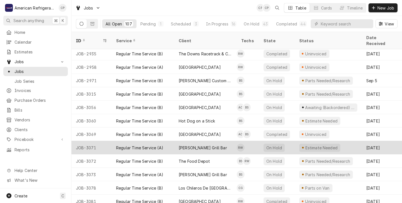
click at [171, 142] on div "Regular Time Service (A)" at bounding box center [143, 147] width 63 height 13
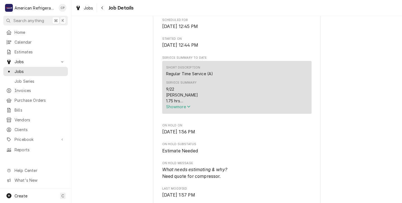
scroll to position [149, 0]
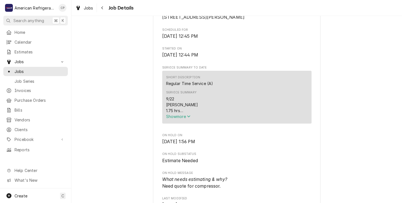
click at [175, 119] on span "Show more" at bounding box center [178, 116] width 25 height 5
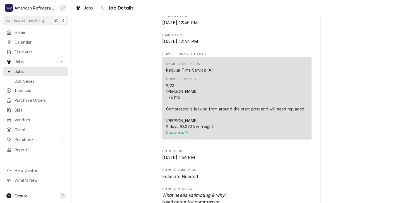
scroll to position [161, 0]
click at [129, 149] on div "Estimate Needed Applebee's Grill Bar Montgomery / 10895 Montgomery Blvd NE, Alb…" at bounding box center [237, 189] width 331 height 658
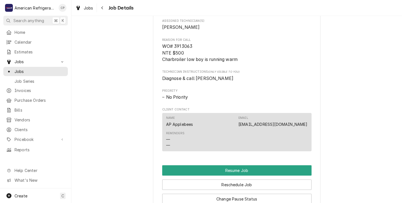
scroll to position [394, 0]
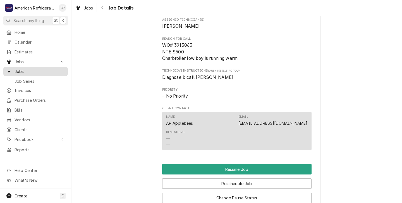
click at [20, 70] on span "Jobs" at bounding box center [40, 71] width 51 height 6
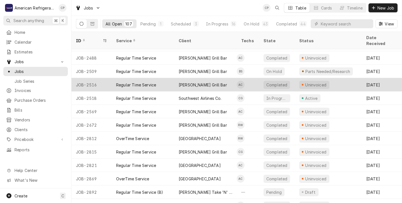
scroll to position [53, 0]
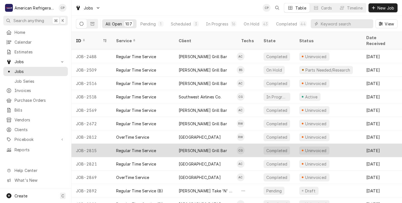
click at [170, 144] on div "Regular Time Service" at bounding box center [143, 150] width 63 height 13
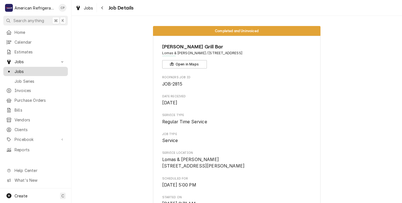
click at [20, 70] on span "Jobs" at bounding box center [40, 71] width 51 height 6
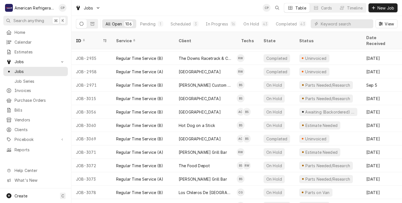
scroll to position [241, 0]
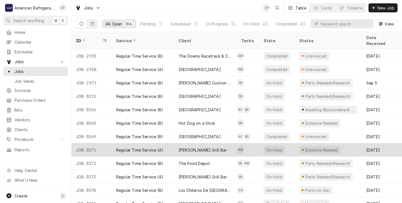
click at [127, 147] on div "Regular Time Service (A)" at bounding box center [139, 150] width 47 height 6
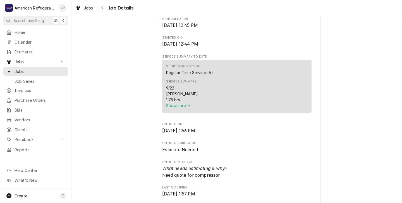
scroll to position [160, 0]
click at [181, 108] on span "Show more" at bounding box center [178, 105] width 25 height 5
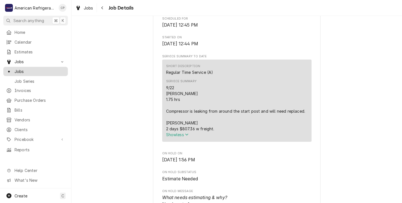
click at [21, 68] on span "Jobs" at bounding box center [40, 71] width 51 height 6
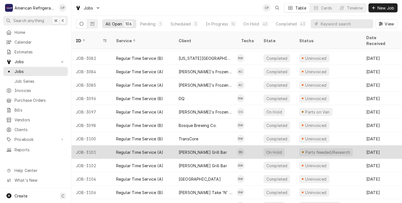
scroll to position [409, 0]
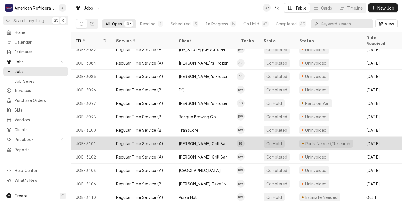
click at [170, 138] on div "Regular Time Service (A)" at bounding box center [143, 143] width 63 height 13
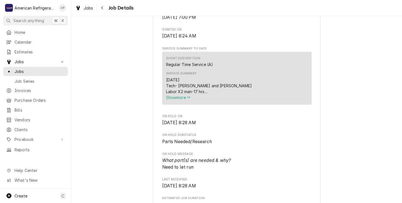
scroll to position [168, 0]
click at [184, 99] on span "Show more" at bounding box center [178, 96] width 25 height 5
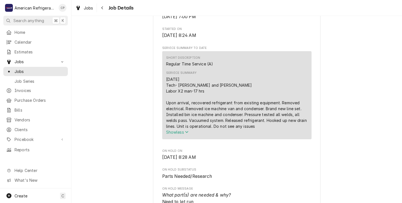
click at [122, 115] on div "Parts Needed/Research [PERSON_NAME] Grill [PERSON_NAME] & [PERSON_NAME] / [STRE…" at bounding box center [237, 179] width 331 height 651
click at [186, 134] on span "Show less" at bounding box center [177, 132] width 23 height 5
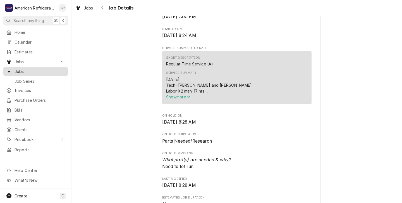
click at [20, 70] on span "Jobs" at bounding box center [40, 71] width 51 height 6
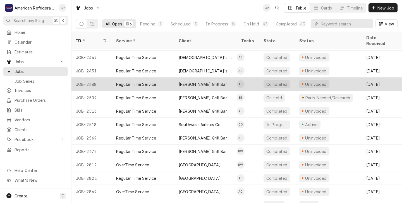
scroll to position [26, 0]
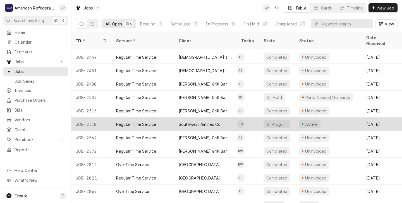
click at [173, 117] on div "Regular Time Service" at bounding box center [143, 123] width 63 height 13
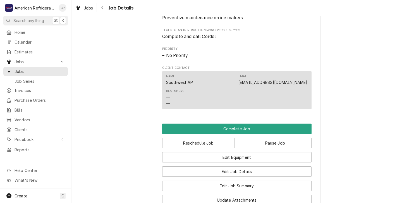
scroll to position [320, 0]
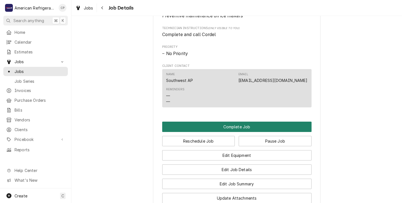
click at [216, 132] on button "Complete Job" at bounding box center [236, 127] width 149 height 10
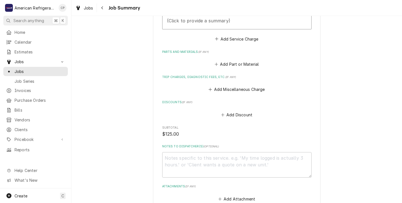
scroll to position [267, 0]
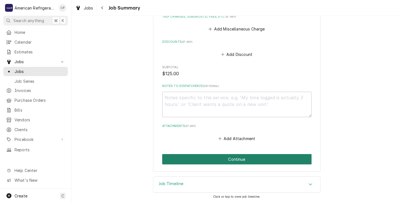
click at [217, 159] on button "Continue" at bounding box center [236, 159] width 149 height 10
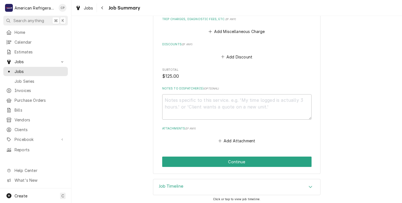
scroll to position [285, 0]
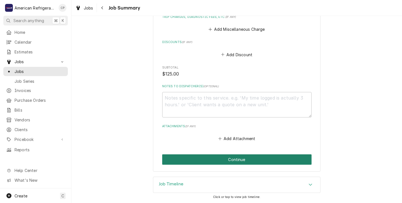
click at [208, 160] on button "Continue" at bounding box center [236, 159] width 149 height 10
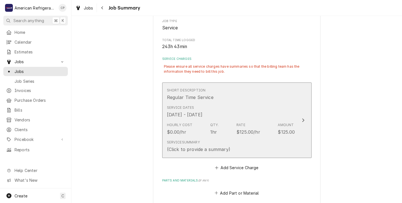
scroll to position [127, 0]
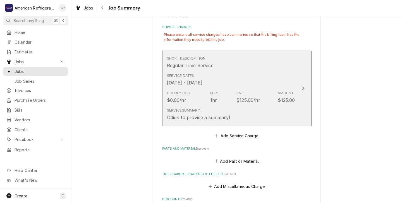
click at [236, 84] on div "Service Dates Jun 27, 2025 - Oct 3, 2025" at bounding box center [231, 79] width 128 height 17
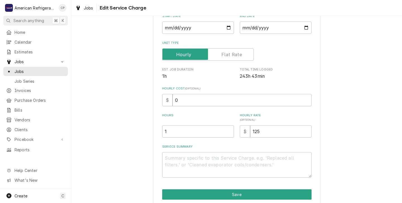
scroll to position [92, 0]
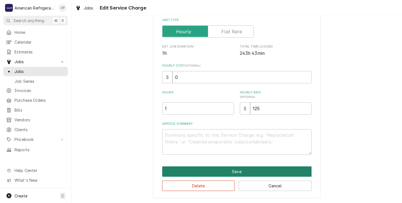
click at [206, 170] on button "Save" at bounding box center [236, 171] width 149 height 10
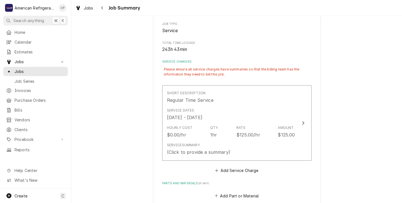
scroll to position [97, 0]
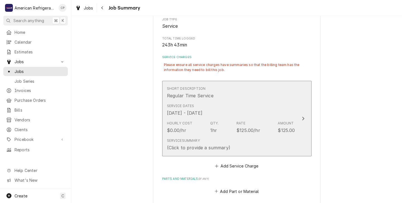
click at [235, 107] on div "Service Dates Jun 27, 2025 - Oct 3, 2025" at bounding box center [231, 109] width 128 height 17
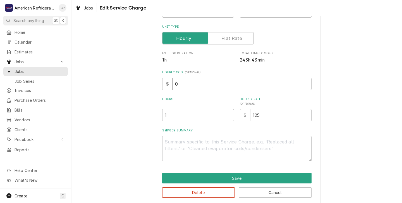
scroll to position [92, 0]
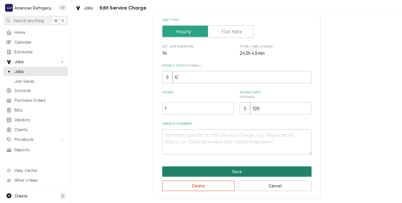
click at [221, 172] on button "Save" at bounding box center [236, 171] width 149 height 10
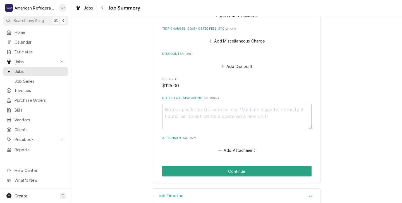
scroll to position [285, 0]
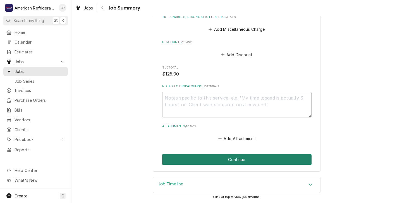
click at [216, 157] on button "Continue" at bounding box center [236, 159] width 149 height 10
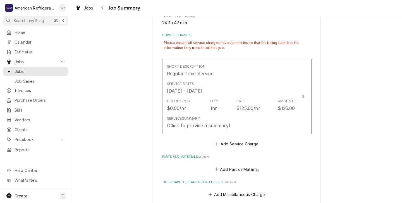
scroll to position [124, 0]
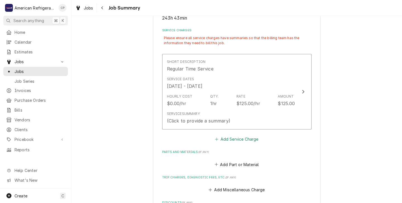
click at [227, 141] on button "Add Service Charge" at bounding box center [236, 139] width 45 height 8
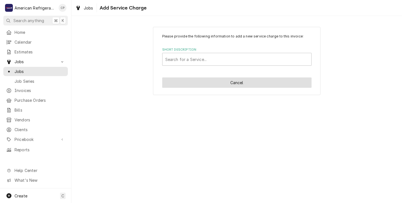
click at [208, 83] on button "Cancel" at bounding box center [236, 82] width 149 height 10
type textarea "x"
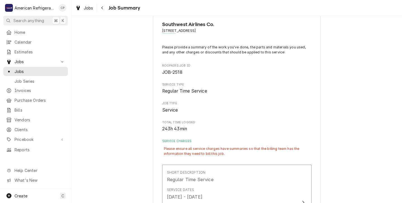
scroll to position [13, 0]
click at [20, 70] on span "Jobs" at bounding box center [40, 71] width 51 height 6
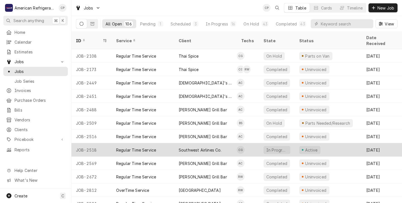
click at [151, 147] on div "Regular Time Service" at bounding box center [136, 150] width 40 height 6
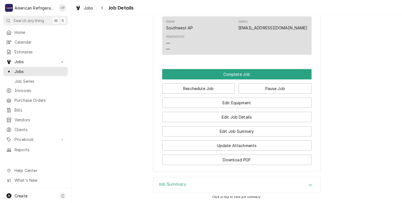
scroll to position [371, 0]
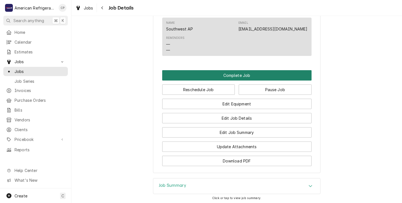
click at [215, 80] on button "Complete Job" at bounding box center [236, 75] width 149 height 10
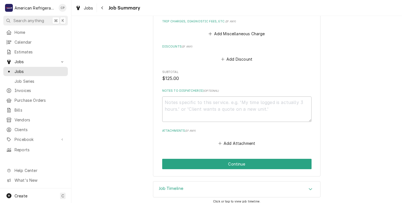
scroll to position [267, 0]
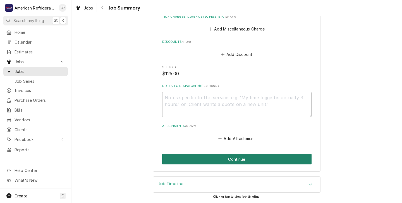
click at [209, 158] on button "Continue" at bounding box center [236, 159] width 149 height 10
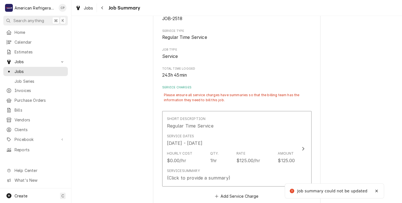
scroll to position [63, 0]
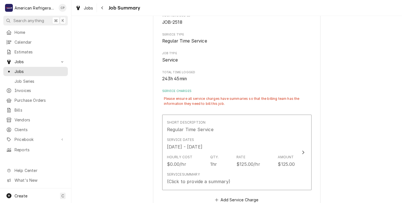
click at [175, 100] on div "Please ensure all service charges have summaries so that the billing team has t…" at bounding box center [236, 101] width 149 height 14
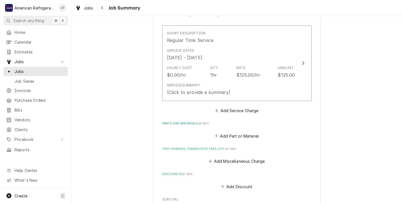
scroll to position [153, 0]
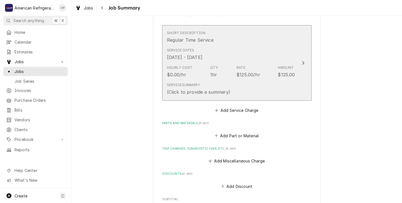
click at [215, 84] on div "Service Summary (Click to provide a summary)" at bounding box center [198, 88] width 63 height 13
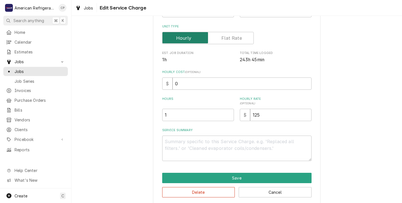
scroll to position [92, 0]
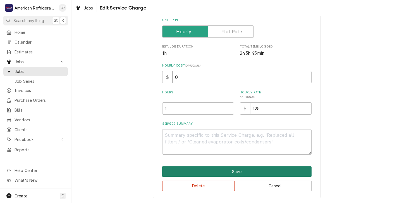
click at [205, 170] on button "Save" at bounding box center [236, 171] width 149 height 10
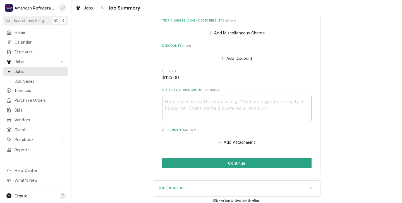
scroll to position [285, 0]
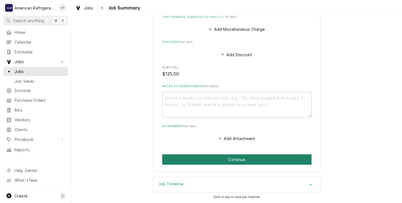
click at [209, 160] on button "Continue" at bounding box center [236, 159] width 149 height 10
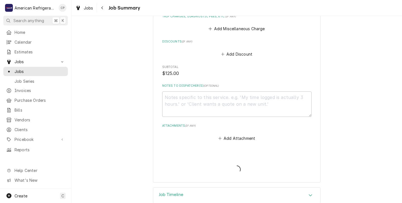
type textarea "x"
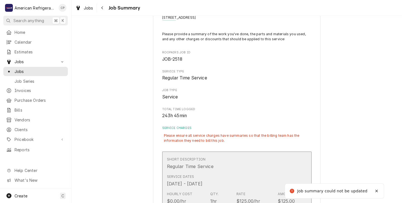
scroll to position [0, 0]
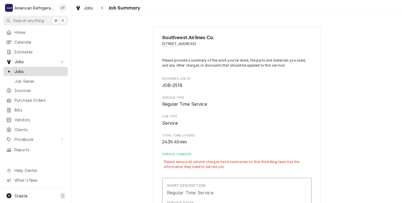
click at [21, 68] on span "Jobs" at bounding box center [40, 71] width 51 height 6
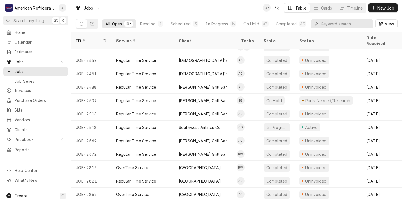
scroll to position [24, 0]
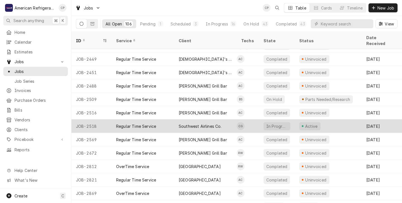
click at [167, 120] on div "Regular Time Service" at bounding box center [143, 125] width 63 height 13
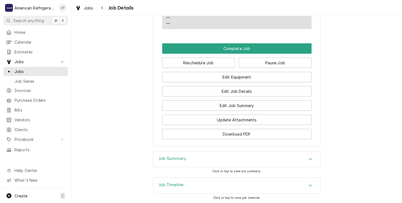
scroll to position [399, 0]
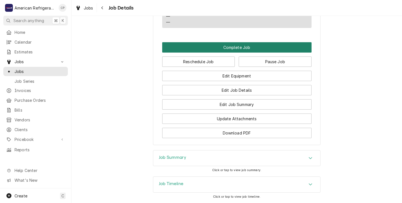
click at [206, 53] on button "Complete Job" at bounding box center [236, 47] width 149 height 10
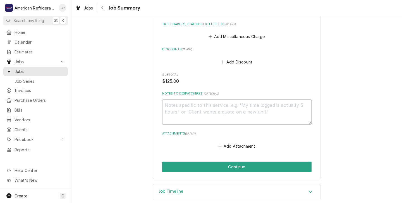
scroll to position [267, 0]
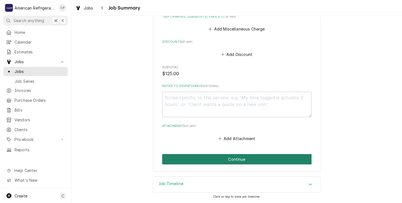
click at [204, 160] on button "Continue" at bounding box center [236, 159] width 149 height 10
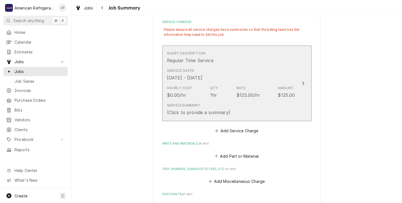
scroll to position [134, 0]
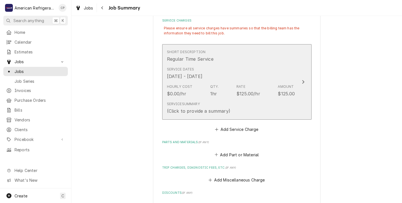
click at [212, 103] on div "Service Summary (Click to provide a summary)" at bounding box center [198, 107] width 63 height 13
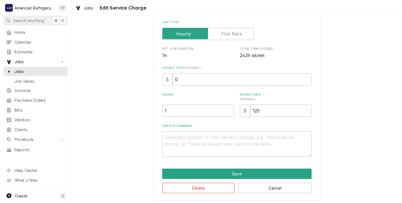
scroll to position [92, 0]
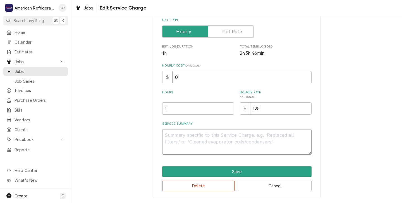
click at [171, 137] on textarea "Service Summary" at bounding box center [236, 141] width 149 height 25
type textarea "x"
type textarea "pe"
type textarea "x"
type textarea "per"
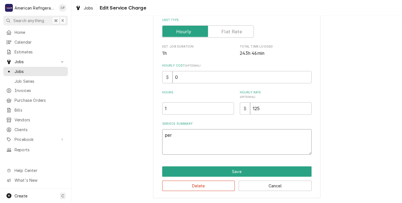
type textarea "x"
type textarea "perf"
type textarea "x"
type textarea "perfo"
type textarea "x"
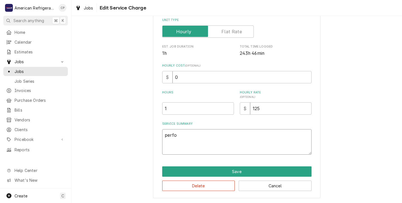
type textarea "perfor"
type textarea "x"
type textarea "perform"
type textarea "x"
type textarea "perform"
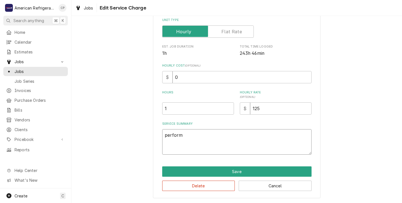
type textarea "x"
type textarea "perform p"
type textarea "x"
type textarea "perform pr"
type textarea "x"
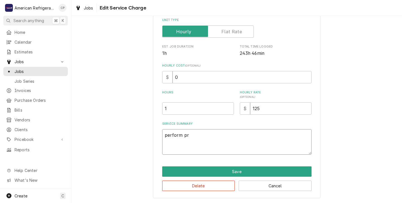
type textarea "perform pre"
type textarea "x"
type textarea "perform prev"
type textarea "x"
type textarea "perform preve"
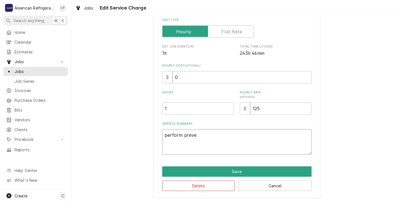
type textarea "x"
type textarea "perform preven"
type textarea "x"
type textarea "perform prevent"
type textarea "x"
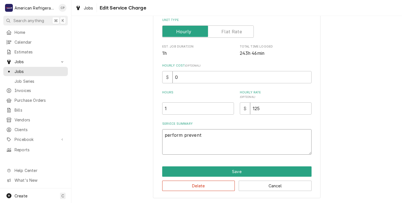
type textarea "perform preventi"
type textarea "x"
type textarea "perform preventiv"
type textarea "x"
type textarea "perform preventive"
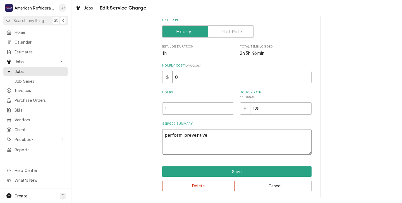
type textarea "x"
type textarea "perform preventive"
type textarea "x"
type textarea "perform preventive m"
type textarea "x"
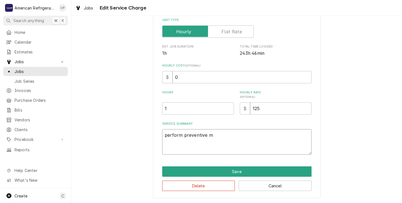
type textarea "perform preventive ma"
type textarea "x"
type textarea "perform preventive mai"
type textarea "x"
type textarea "perform preventive main"
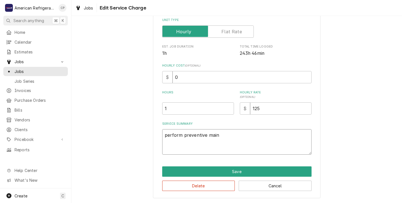
type textarea "x"
type textarea "perform preventive maint"
type textarea "x"
type textarea "perform preventive mainte"
type textarea "x"
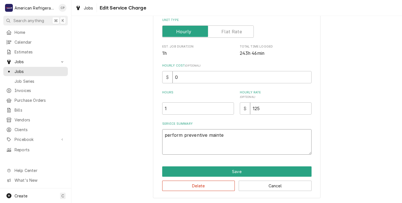
type textarea "perform preventive mainten"
type textarea "x"
type textarea "perform preventive maintena"
type textarea "x"
type textarea "perform preventive maintenan"
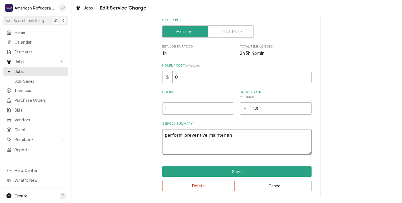
type textarea "x"
type textarea "perform preventive maintenanc"
type textarea "x"
type textarea "perform preventive maintenance"
type textarea "x"
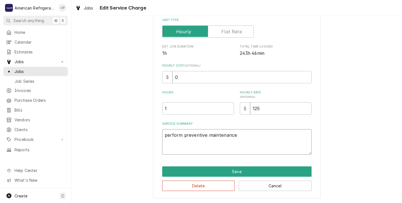
type textarea "perform preventive maintenance"
type textarea "x"
type textarea "perform preventive maintenance o"
type textarea "x"
type textarea "perform preventive maintenance on"
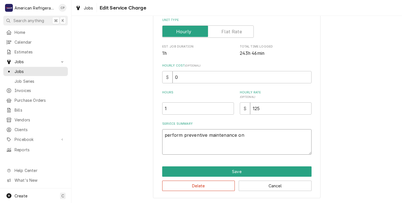
type textarea "x"
type textarea "perform preventive maintenance on"
type textarea "x"
type textarea "perform preventive maintenance on b"
type textarea "x"
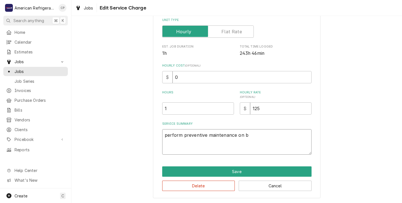
type textarea "perform preventive maintenance on bo"
type textarea "x"
type textarea "perform preventive maintenance on bot"
type textarea "x"
type textarea "perform preventive maintenance on both"
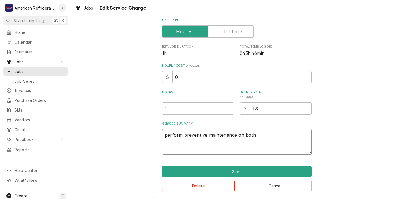
type textarea "x"
type textarea "perform preventive maintenance on both"
type textarea "x"
type textarea "perform preventive maintenance on both i"
type textarea "x"
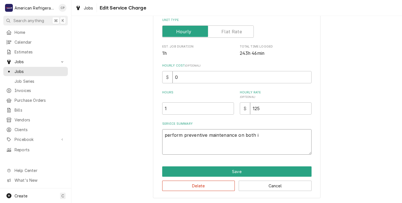
type textarea "perform preventive maintenance on both ic"
type textarea "x"
type textarea "perform preventive maintenance on both ice"
type textarea "x"
type textarea "perform preventive maintenance on both ice"
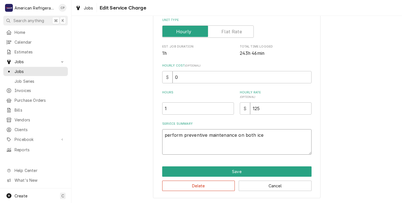
type textarea "x"
type textarea "perform preventive maintenance on both ice m"
type textarea "x"
type textarea "perform preventive maintenance on both ice ma"
type textarea "x"
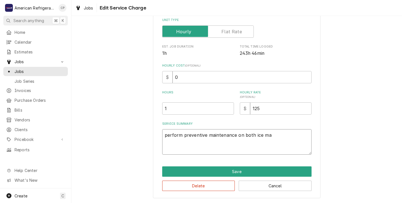
type textarea "perform preventive maintenance on both ice mak"
type textarea "x"
type textarea "perform preventive maintenance on both ice make"
type textarea "x"
type textarea "perform preventive maintenance on both ice maker"
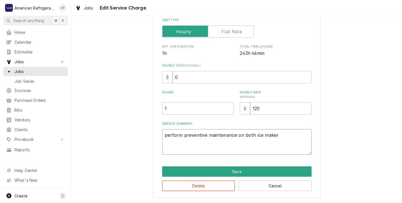
type textarea "x"
type textarea "perform preventive maintenance on both ice makers"
type textarea "x"
type textarea "perform preventive maintenance on both ice makers."
type textarea "x"
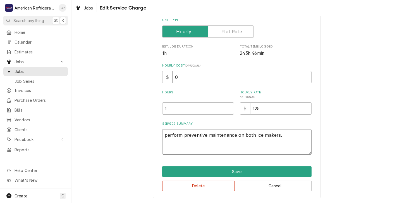
type textarea "perform preventive maintenance on both ice makers."
type textarea "x"
type textarea "perform preventive maintenance on both ice makers. c"
type textarea "x"
type textarea "perform preventive maintenance on both ice makers. cl"
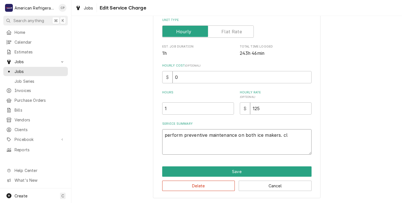
type textarea "x"
type textarea "perform preventive maintenance on both ice makers. cle"
type textarea "x"
type textarea "perform preventive maintenance on both ice makers. clea"
type textarea "x"
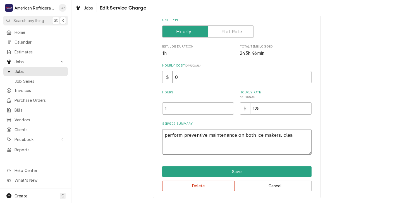
type textarea "perform preventive maintenance on both ice makers. clean"
type textarea "x"
type textarea "perform preventive maintenance on both ice makers. cleane"
type textarea "x"
type textarea "perform preventive maintenance on both ice makers. cleaned"
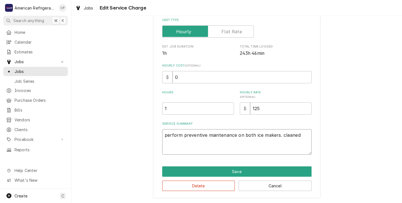
type textarea "x"
type textarea "perform preventive maintenance on both ice makers. cleaned"
type textarea "x"
type textarea "perform preventive maintenance on both ice makers. cleaned c"
type textarea "x"
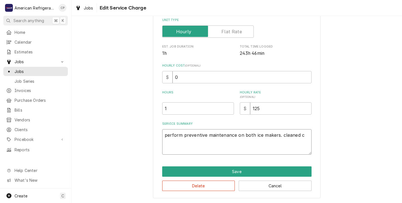
type textarea "perform preventive maintenance on both ice makers. cleaned co"
type textarea "x"
type textarea "perform preventive maintenance on both ice makers. cleaned con"
type textarea "x"
type textarea "perform preventive maintenance on both ice makers. cleaned cond"
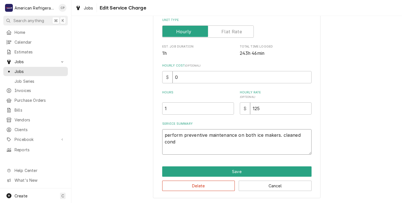
type textarea "x"
type textarea "perform preventive maintenance on both ice makers. cleaned conde"
type textarea "x"
type textarea "perform preventive maintenance on both ice makers. cleaned conden"
type textarea "x"
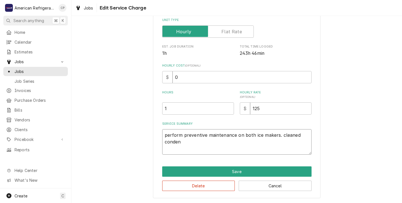
type textarea "perform preventive maintenance on both ice makers. cleaned condens"
type textarea "x"
type textarea "perform preventive maintenance on both ice makers. cleaned condenso"
type textarea "x"
type textarea "perform preventive maintenance on both ice makers. cleaned condensor"
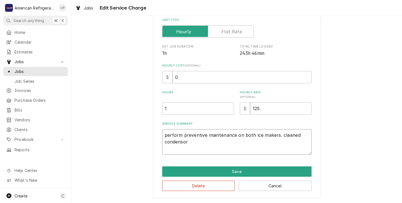
type textarea "x"
type textarea "perform preventive maintenance on both ice makers. cleaned condensors"
type textarea "x"
type textarea "perform preventive maintenance on both ice makers. cleaned condensors."
type textarea "x"
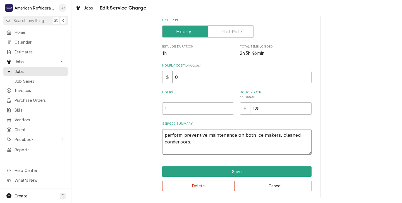
type textarea "perform preventive maintenance on both ice makers. cleaned condensors."
type textarea "x"
type textarea "perform preventive maintenance on both ice makers. cleaned condensors. t"
type textarea "x"
type textarea "perform preventive maintenance on both ice makers. cleaned condensors. te"
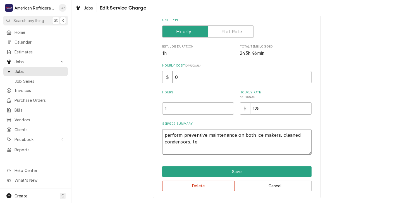
type textarea "x"
type textarea "perform preventive maintenance on both ice makers. cleaned condensors. tes"
type textarea "x"
type textarea "perform preventive maintenance on both ice makers. cleaned condensors. test"
type textarea "x"
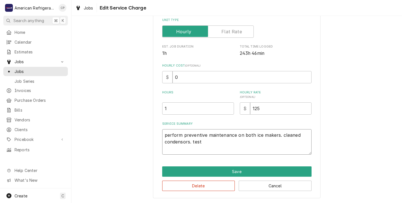
type textarea "perform preventive maintenance on both ice makers. cleaned condensors. teste"
type textarea "x"
type textarea "perform preventive maintenance on both ice makers. cleaned condensors. tested"
type textarea "x"
type textarea "perform preventive maintenance on both ice makers. cleaned condensors. tested"
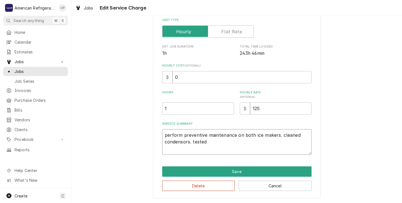
type textarea "x"
type textarea "perform preventive maintenance on both ice makers. cleaned condensors. tested f"
type textarea "x"
type textarea "perform preventive maintenance on both ice makers. cleaned condensors. tested fo"
type textarea "x"
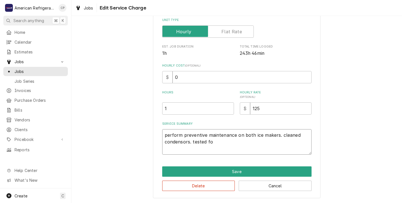
type textarea "perform preventive maintenance on both ice makers. cleaned condensors. tested f…"
type textarea "x"
type textarea "perform preventive maintenance on both ice makers. cleaned condensors. tested f…"
type textarea "x"
type textarea "perform preventive maintenance on both ice makers. cleaned condensors. tested f…"
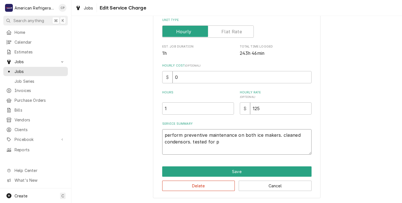
type textarea "x"
type textarea "perform preventive maintenance on both ice makers. cleaned condensors. tested f…"
type textarea "x"
type textarea "perform preventive maintenance on both ice makers. cleaned condensors. tested f…"
type textarea "x"
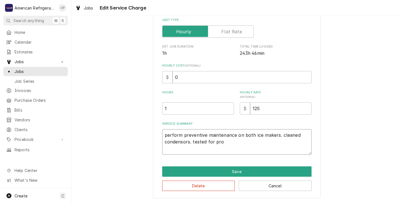
type textarea "perform preventive maintenance on both ice makers. cleaned condensors. tested f…"
type textarea "x"
type textarea "perform preventive maintenance on both ice makers. cleaned condensors. tested f…"
type textarea "x"
type textarea "perform preventive maintenance on both ice makers. cleaned condensors. tested f…"
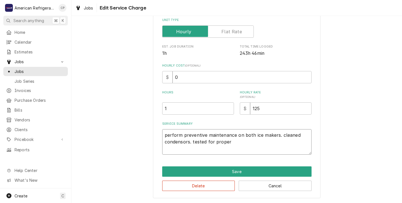
type textarea "x"
type textarea "perform preventive maintenance on both ice makers. cleaned condensors. tested f…"
type textarea "x"
type textarea "perform preventive maintenance on both ice makers. cleaned condensors. tested f…"
type textarea "x"
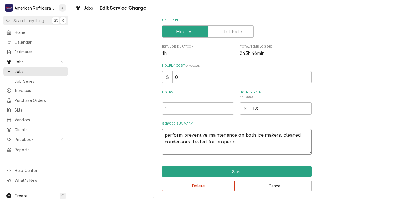
type textarea "perform preventive maintenance on both ice makers. cleaned condensors. tested f…"
type textarea "x"
type textarea "perform preventive maintenance on both ice makers. cleaned condensors. tested f…"
type textarea "x"
type textarea "perform preventive maintenance on both ice makers. cleaned condensors. tested f…"
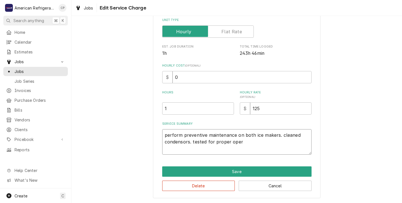
type textarea "x"
type textarea "perform preventive maintenance on both ice makers. cleaned condensors. tested f…"
type textarea "x"
type textarea "perform preventive maintenance on both ice makers. cleaned condensors. tested f…"
type textarea "x"
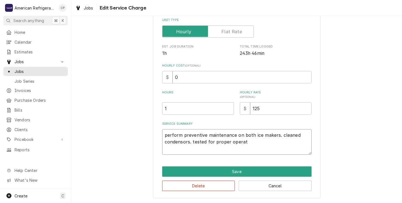
type textarea "perform preventive maintenance on both ice makers. cleaned condensors. tested f…"
type textarea "x"
type textarea "perform preventive maintenance on both ice makers. cleaned condensors. tested f…"
type textarea "x"
type textarea "perform preventive maintenance on both ice makers. cleaned condensors. tested f…"
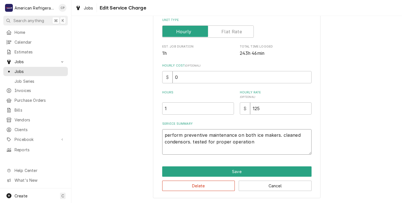
type textarea "x"
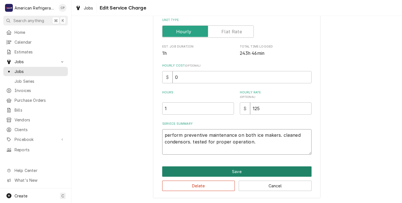
type textarea "perform preventive maintenance on both ice makers. cleaned condensors. tested f…"
click at [196, 170] on button "Save" at bounding box center [236, 171] width 149 height 10
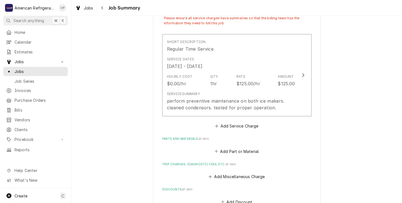
scroll to position [144, 0]
click at [232, 149] on button "Add Part or Material" at bounding box center [237, 150] width 46 height 8
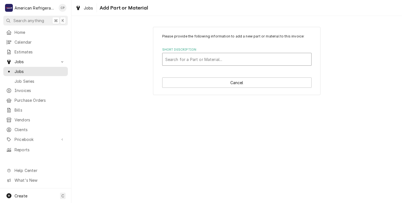
click at [173, 60] on div "Short Description" at bounding box center [236, 59] width 143 height 10
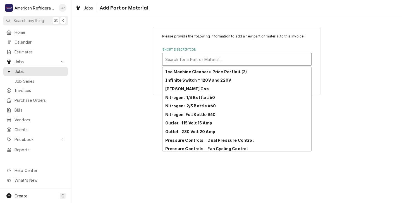
scroll to position [409, 0]
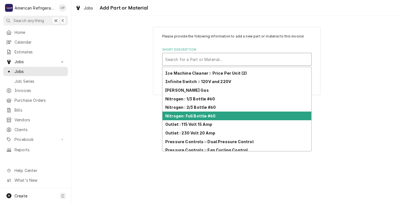
click at [190, 116] on strong "Nitrogen: Full Bottle #60" at bounding box center [190, 115] width 50 height 5
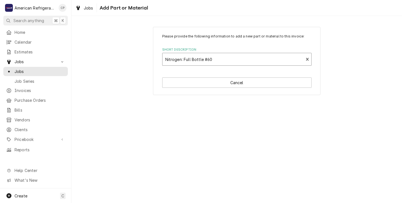
type textarea "x"
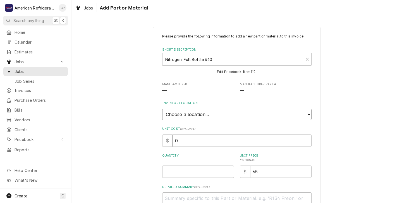
click at [173, 115] on select "Choose a location... American Refrigeration Supply Ed's Refrigeration Johnstone…" at bounding box center [236, 114] width 149 height 11
select select "305"
click at [168, 170] on input "Quantity" at bounding box center [198, 171] width 72 height 12
type textarea "x"
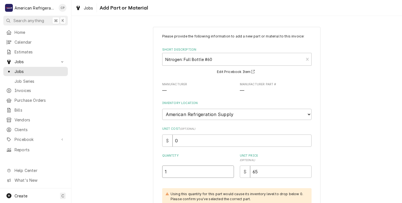
type input "1"
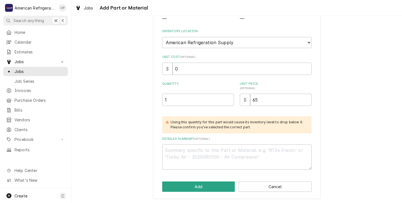
scroll to position [73, 0]
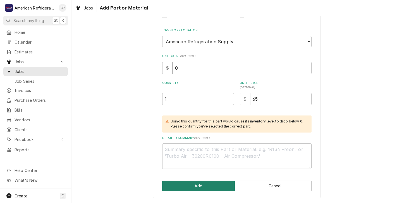
click at [194, 186] on button "Add" at bounding box center [198, 185] width 73 height 10
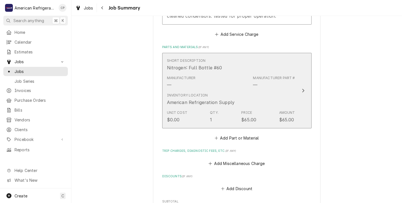
scroll to position [233, 0]
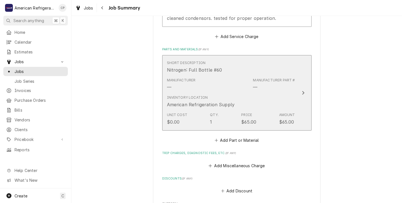
click at [222, 89] on div "Manufacturer — Manufacturer Part # —" at bounding box center [231, 83] width 128 height 17
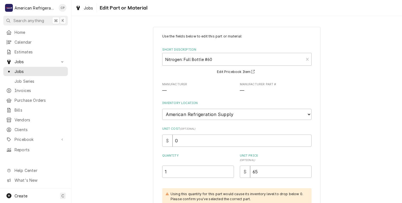
click at [109, 158] on div "Use the fields below to edit this part or material: Short Description Nitrogen:…" at bounding box center [237, 156] width 331 height 268
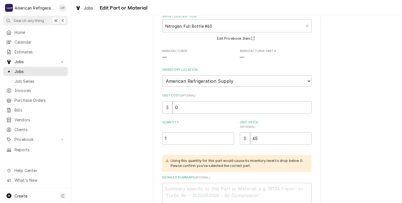
scroll to position [88, 0]
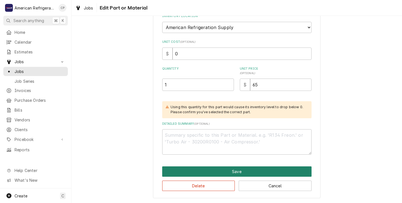
click at [201, 170] on button "Save" at bounding box center [236, 171] width 149 height 10
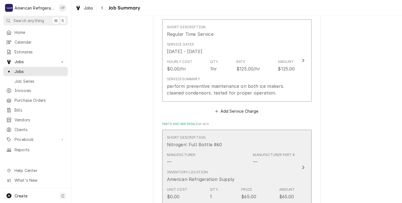
scroll to position [158, 0]
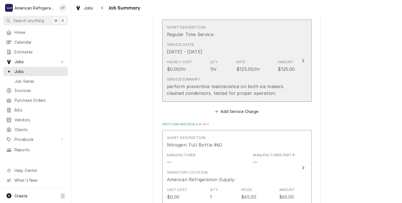
click at [227, 73] on div "Hourly Cost $0.00/hr Qty. 1hr Rate $125.00/hr Amount $125.00" at bounding box center [231, 65] width 128 height 17
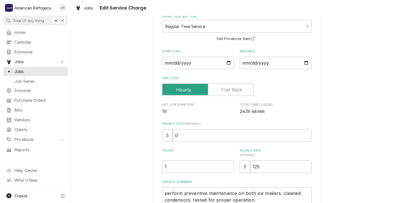
scroll to position [37, 0]
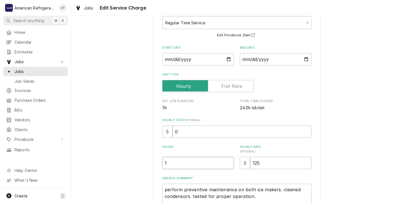
click at [171, 164] on input "1" at bounding box center [198, 163] width 72 height 12
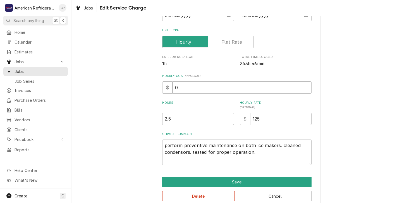
scroll to position [92, 0]
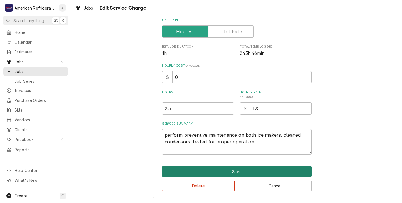
click at [200, 172] on button "Save" at bounding box center [236, 171] width 149 height 10
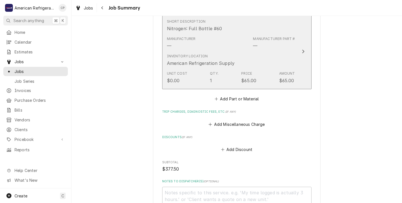
scroll to position [278, 0]
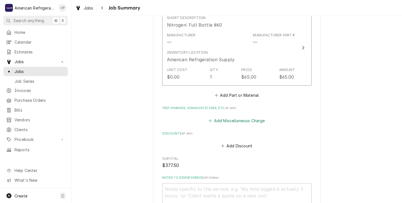
click at [224, 122] on button "Add Miscellaneous Charge" at bounding box center [237, 121] width 58 height 8
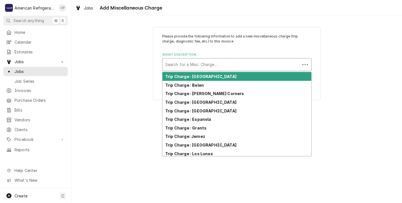
click at [172, 64] on div "Short Description" at bounding box center [231, 65] width 132 height 10
click at [186, 77] on strong "Trip Charge : Albuquerque" at bounding box center [200, 76] width 71 height 5
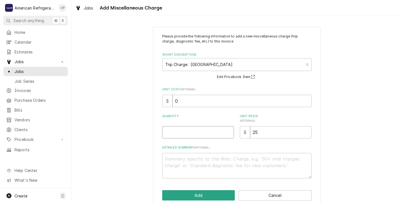
click at [167, 133] on input "Quantity" at bounding box center [198, 132] width 72 height 12
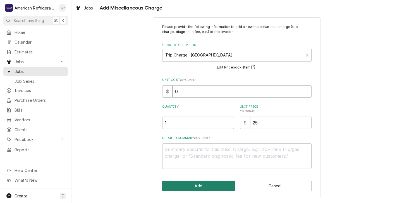
click at [194, 185] on button "Add" at bounding box center [198, 185] width 73 height 10
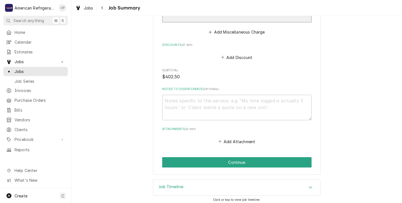
scroll to position [414, 0]
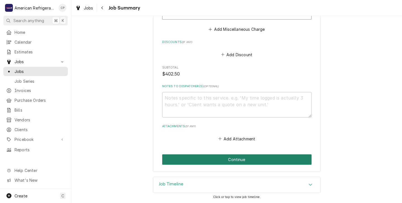
click at [213, 158] on button "Continue" at bounding box center [236, 159] width 149 height 10
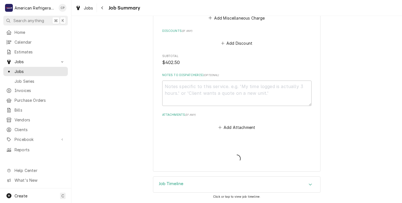
scroll to position [396, 0]
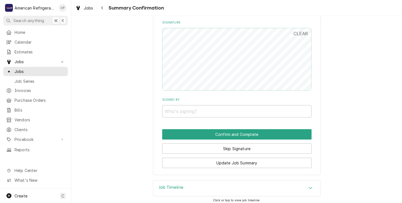
scroll to position [390, 0]
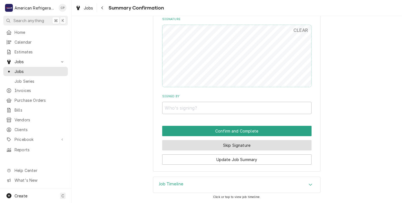
click at [219, 145] on button "Skip Signature" at bounding box center [236, 145] width 149 height 10
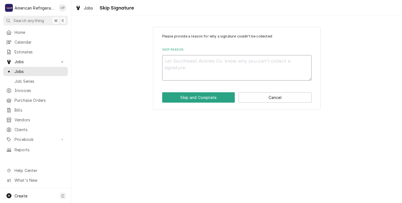
click at [170, 63] on textarea "Skip Reason" at bounding box center [236, 67] width 149 height 25
type textarea "x"
type textarea "N"
type textarea "x"
type textarea "N/"
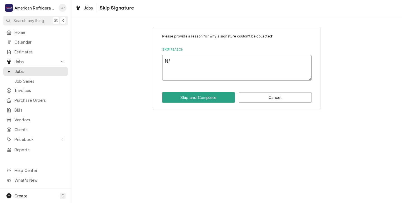
type textarea "x"
type textarea "N/A"
click at [183, 98] on button "Skip and Complete" at bounding box center [198, 97] width 73 height 10
type textarea "x"
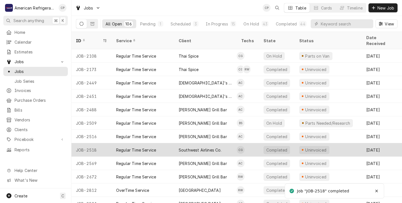
click at [104, 144] on div "JOB-2518" at bounding box center [92, 149] width 40 height 13
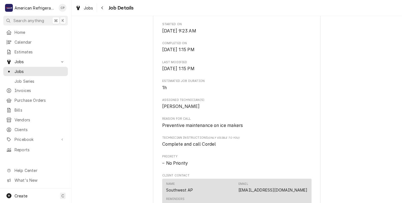
scroll to position [184, 0]
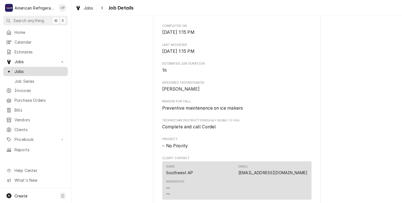
click at [21, 69] on span "Jobs" at bounding box center [40, 71] width 51 height 6
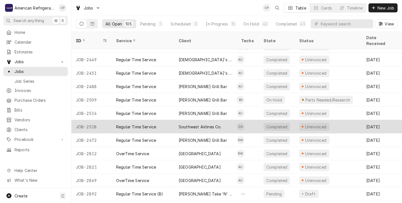
scroll to position [25, 0]
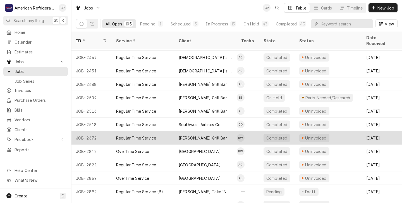
click at [111, 132] on div "JOB-2672" at bounding box center [92, 137] width 40 height 13
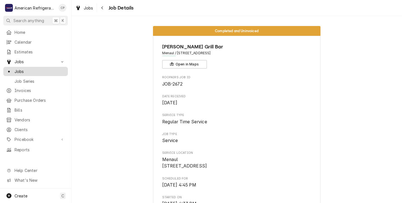
click at [20, 70] on span "Jobs" at bounding box center [40, 71] width 51 height 6
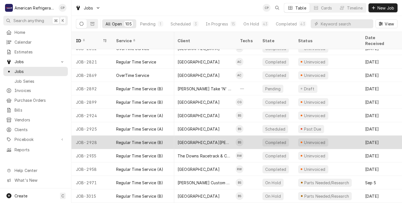
scroll to position [120, 1]
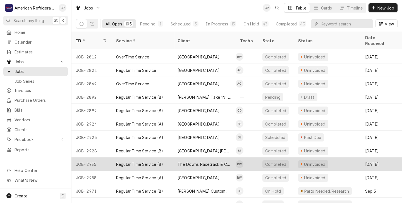
click at [174, 158] on div "Regular Time Service (B)" at bounding box center [143, 163] width 63 height 13
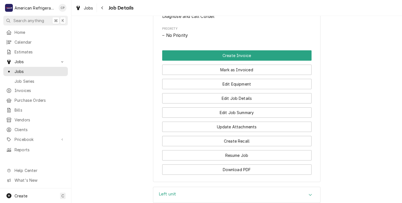
scroll to position [298, 0]
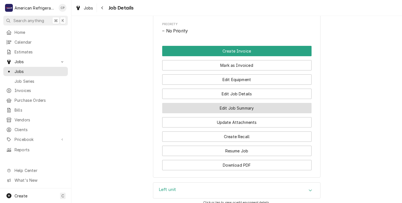
click at [230, 113] on button "Edit Job Summary" at bounding box center [236, 108] width 149 height 10
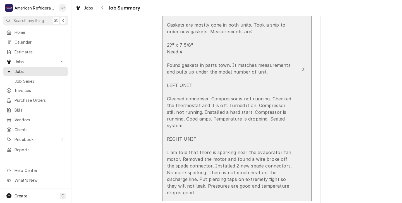
scroll to position [217, 0]
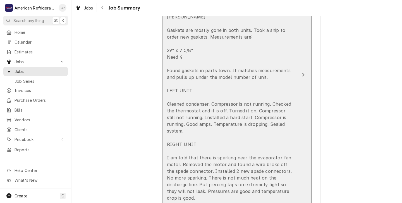
click at [213, 133] on div "8/29 Richard Gaskets are mostly gone in both units. Took a snip to order new ga…" at bounding box center [231, 104] width 128 height 194
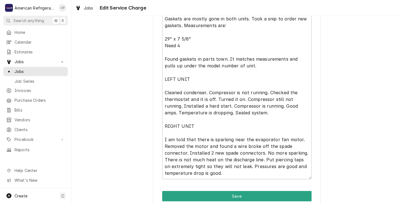
scroll to position [242, 0]
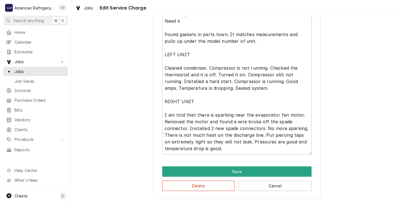
type textarea "x"
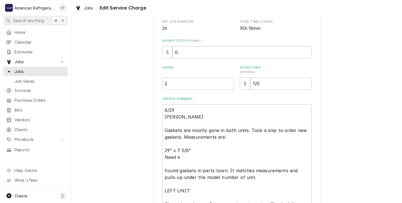
scroll to position [109, 0]
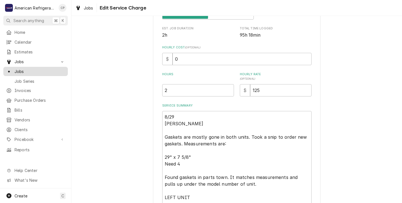
click at [18, 68] on span "Jobs" at bounding box center [40, 71] width 51 height 6
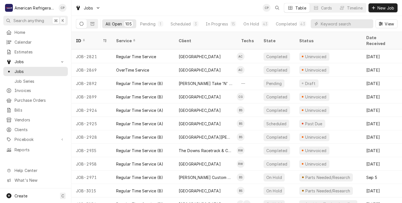
scroll to position [133, 0]
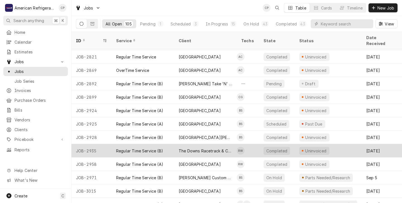
click at [174, 144] on div "The Downs Racetrack & Casino" at bounding box center [205, 150] width 63 height 13
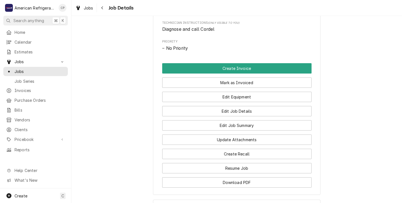
scroll to position [282, 0]
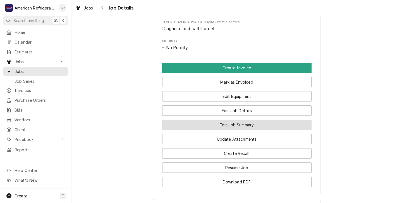
click at [231, 130] on button "Edit Job Summary" at bounding box center [236, 125] width 149 height 10
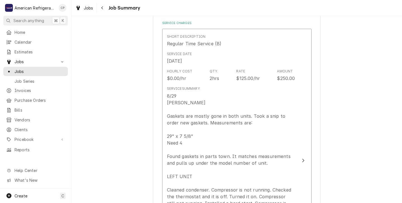
scroll to position [133, 0]
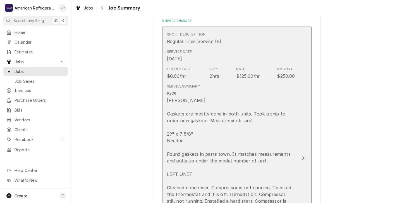
click at [230, 137] on div "8/29 Richard Gaskets are mostly gone in both units. Took a snip to order new ga…" at bounding box center [231, 187] width 128 height 194
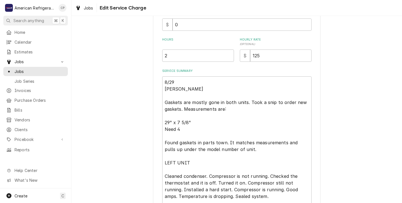
type textarea "x"
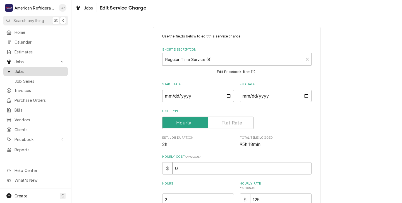
click at [21, 69] on span "Jobs" at bounding box center [40, 71] width 51 height 6
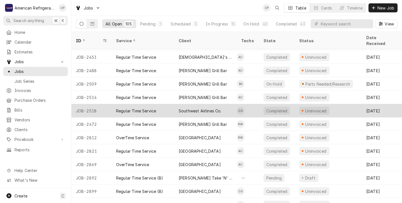
scroll to position [17, 0]
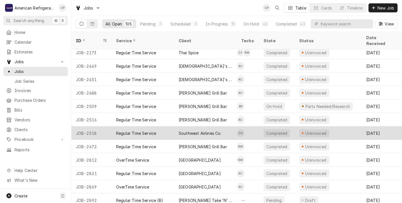
click at [103, 127] on div "JOB-2518" at bounding box center [92, 132] width 40 height 13
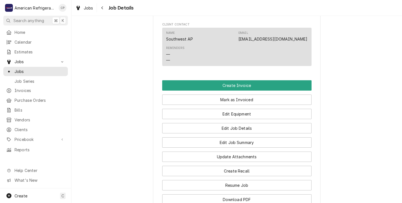
scroll to position [318, 0]
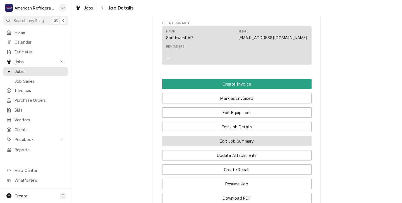
click at [217, 146] on button "Edit Job Summary" at bounding box center [236, 141] width 149 height 10
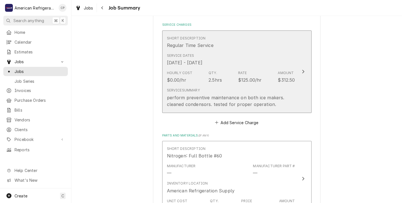
scroll to position [134, 0]
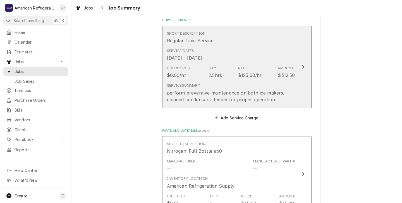
click at [223, 82] on div "Service Summary perform preventive maintenance on both ice makers. cleaned cond…" at bounding box center [231, 93] width 128 height 24
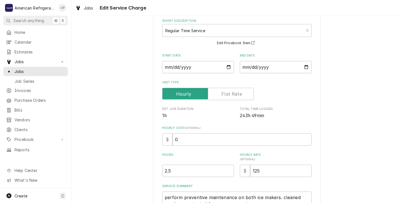
scroll to position [34, 0]
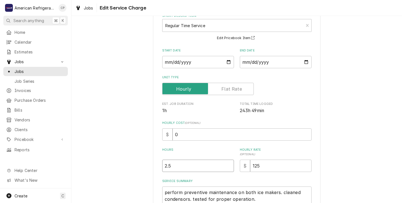
click at [172, 167] on input "2.5" at bounding box center [198, 166] width 72 height 12
type textarea "x"
type input "2"
type textarea "x"
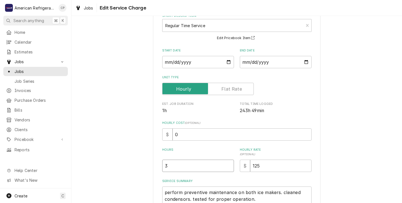
type input "3"
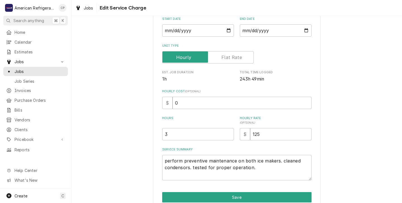
scroll to position [92, 0]
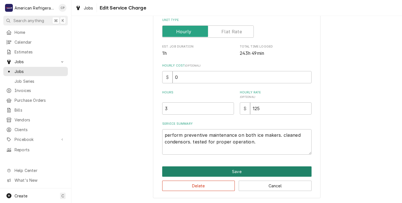
click at [212, 170] on button "Save" at bounding box center [236, 171] width 149 height 10
type textarea "x"
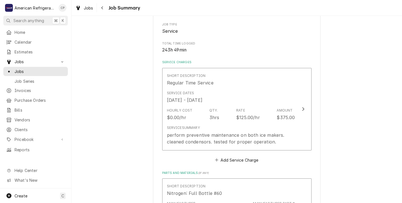
scroll to position [134, 0]
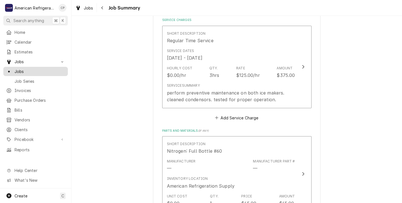
click at [20, 68] on span "Jobs" at bounding box center [40, 71] width 51 height 6
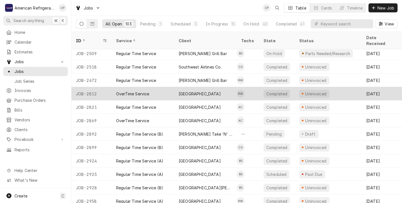
scroll to position [73, 0]
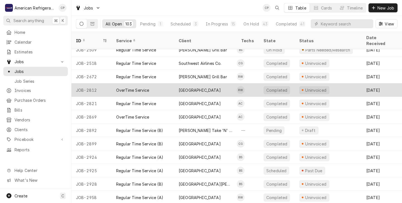
click at [172, 83] on div "OverTime Service" at bounding box center [143, 89] width 63 height 13
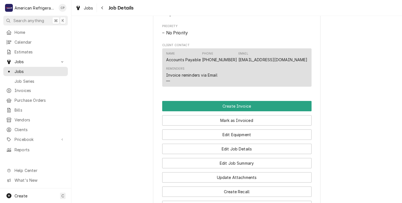
scroll to position [297, 0]
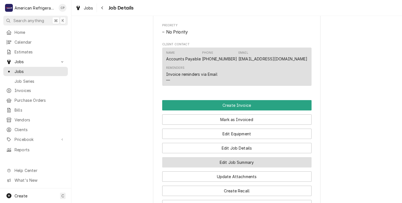
click at [204, 167] on button "Edit Job Summary" at bounding box center [236, 162] width 149 height 10
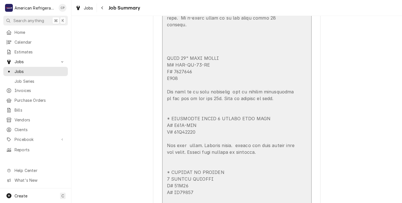
scroll to position [539, 0]
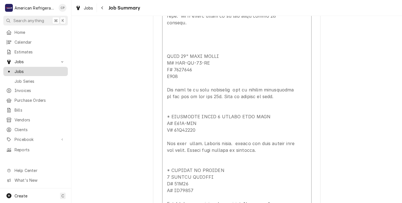
click at [21, 70] on span "Jobs" at bounding box center [40, 71] width 51 height 6
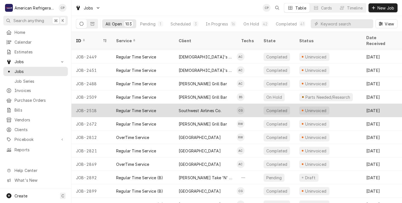
scroll to position [30, 0]
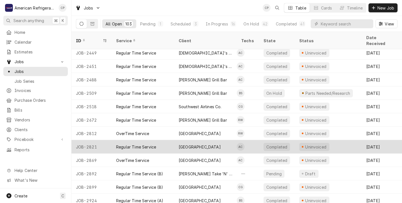
click at [165, 141] on div "Regular Time Service" at bounding box center [143, 146] width 63 height 13
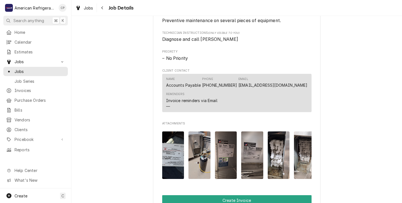
scroll to position [275, 0]
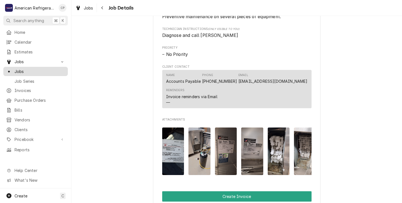
click at [18, 69] on span "Jobs" at bounding box center [40, 71] width 51 height 6
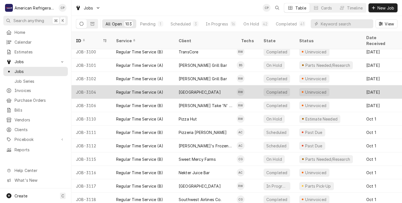
scroll to position [436, 0]
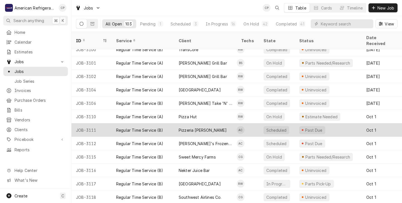
click at [215, 125] on div "Pizzeria [PERSON_NAME]" at bounding box center [205, 129] width 63 height 13
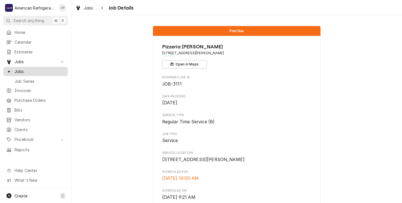
click at [21, 70] on span "Jobs" at bounding box center [40, 71] width 51 height 6
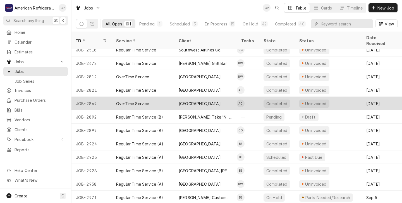
scroll to position [75, 0]
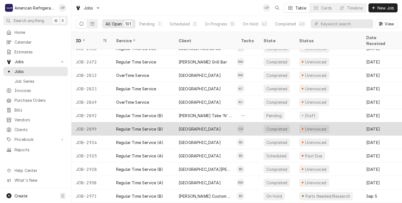
click at [173, 122] on div "Regular Time Service (B)" at bounding box center [143, 128] width 63 height 13
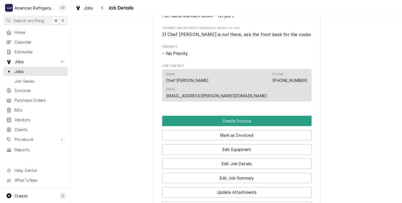
scroll to position [278, 0]
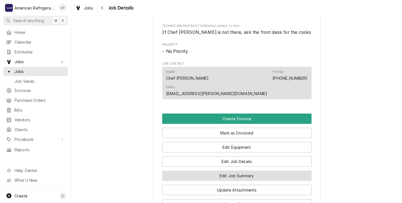
click at [238, 170] on button "Edit Job Summary" at bounding box center [236, 175] width 149 height 10
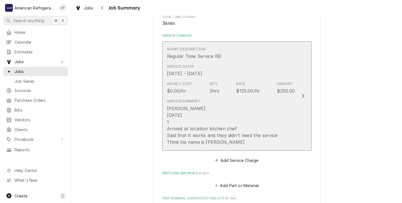
click at [258, 121] on div "[PERSON_NAME] [DATE] 1 Arrived at location kitchen chef Said that it works and …" at bounding box center [223, 125] width 112 height 40
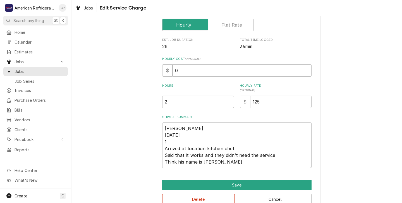
scroll to position [99, 0]
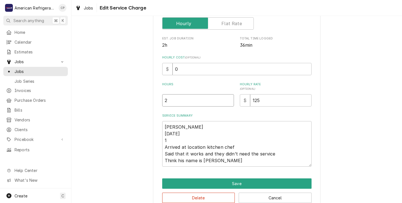
click at [170, 101] on input "2" at bounding box center [198, 100] width 72 height 12
type textarea "x"
type input "1"
type textarea "x"
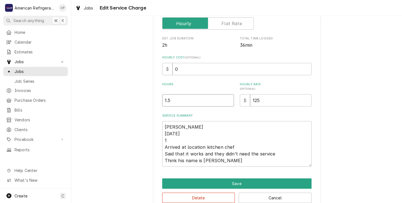
type input "1.5"
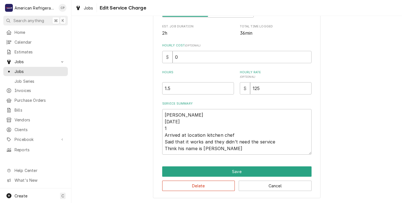
scroll to position [112, 0]
click at [168, 128] on textarea "[PERSON_NAME] [DATE] 1 Arrived at location kitchen chef Said that it works and …" at bounding box center [236, 132] width 149 height 46
type textarea "x"
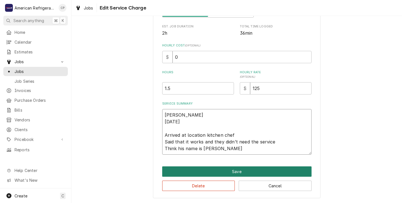
type textarea "[PERSON_NAME] [DATE] Arrived at location kitchen chef Said that it works and th…"
click at [224, 171] on button "Save" at bounding box center [236, 171] width 149 height 10
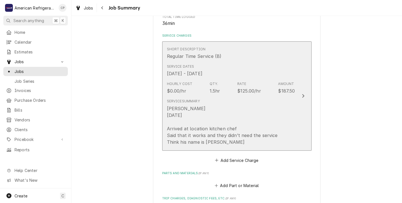
click at [217, 143] on div "[PERSON_NAME] [DATE] Arrived at location kitchen chef Said that it works and th…" at bounding box center [223, 125] width 112 height 40
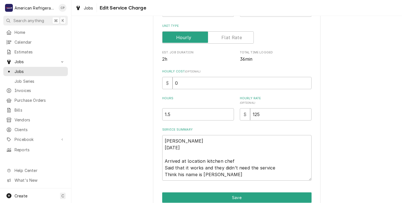
scroll to position [85, 0]
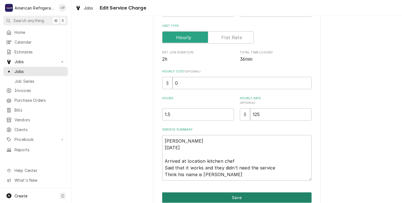
click at [224, 194] on button "Save" at bounding box center [236, 197] width 149 height 10
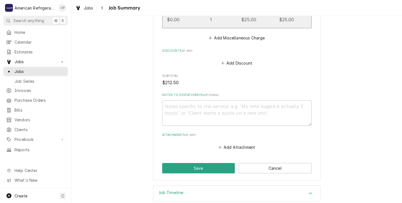
scroll to position [344, 0]
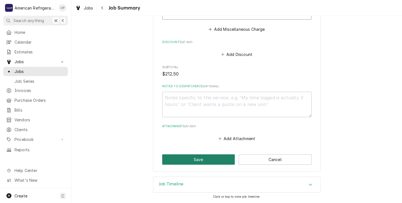
click at [194, 159] on button "Save" at bounding box center [198, 159] width 73 height 10
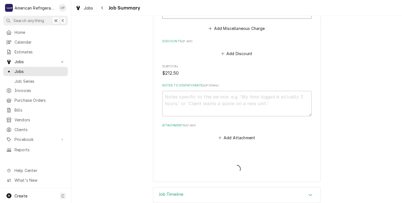
type textarea "x"
